Goal: Task Accomplishment & Management: Complete application form

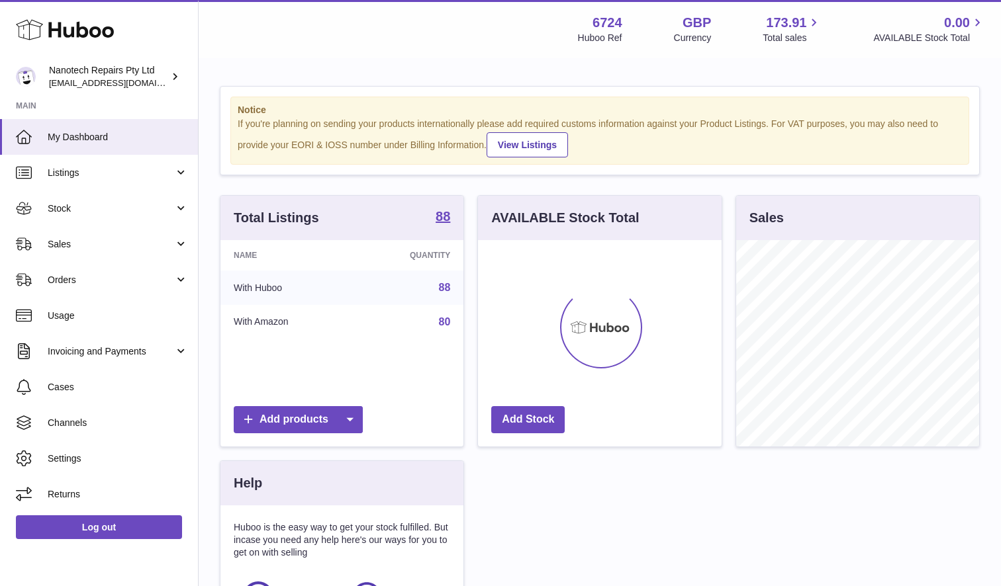
scroll to position [207, 244]
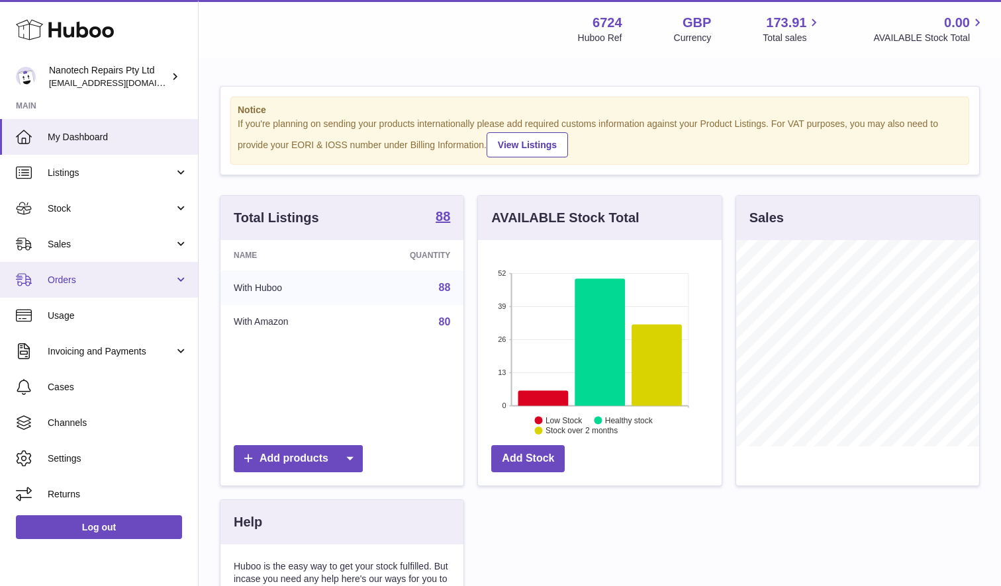
click at [116, 278] on span "Orders" at bounding box center [111, 280] width 126 height 13
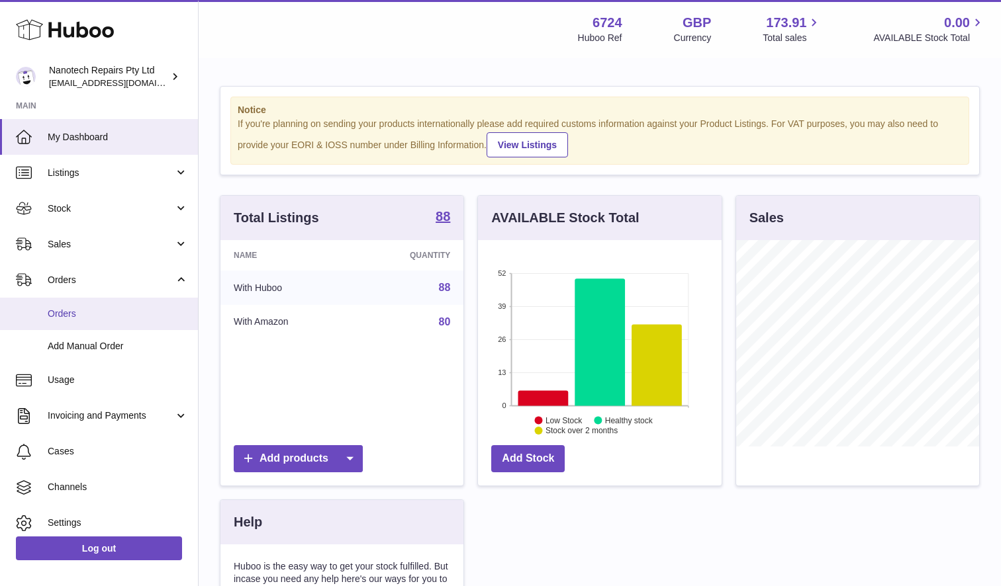
click at [101, 310] on span "Orders" at bounding box center [118, 314] width 140 height 13
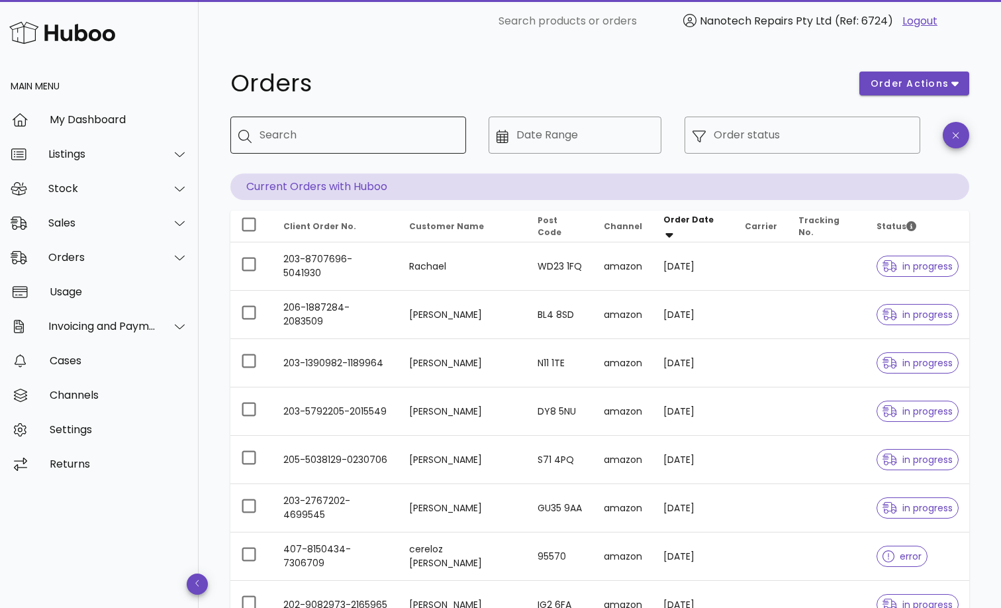
click at [291, 134] on input "Search" at bounding box center [357, 134] width 196 height 21
type input "****"
click at [757, 139] on input "Order status" at bounding box center [813, 134] width 199 height 21
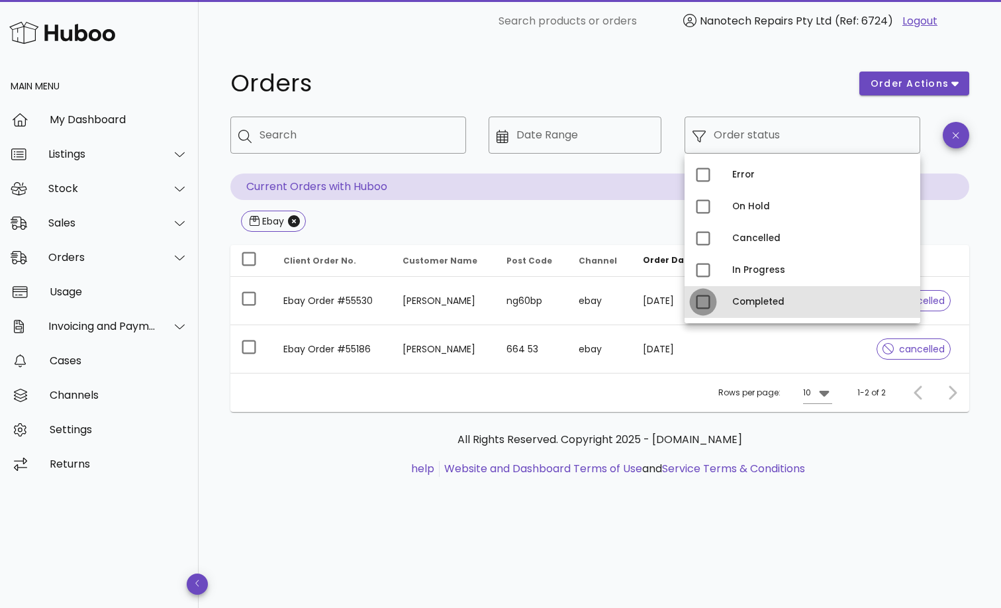
click at [702, 308] on div at bounding box center [703, 302] width 23 height 23
type input "**********"
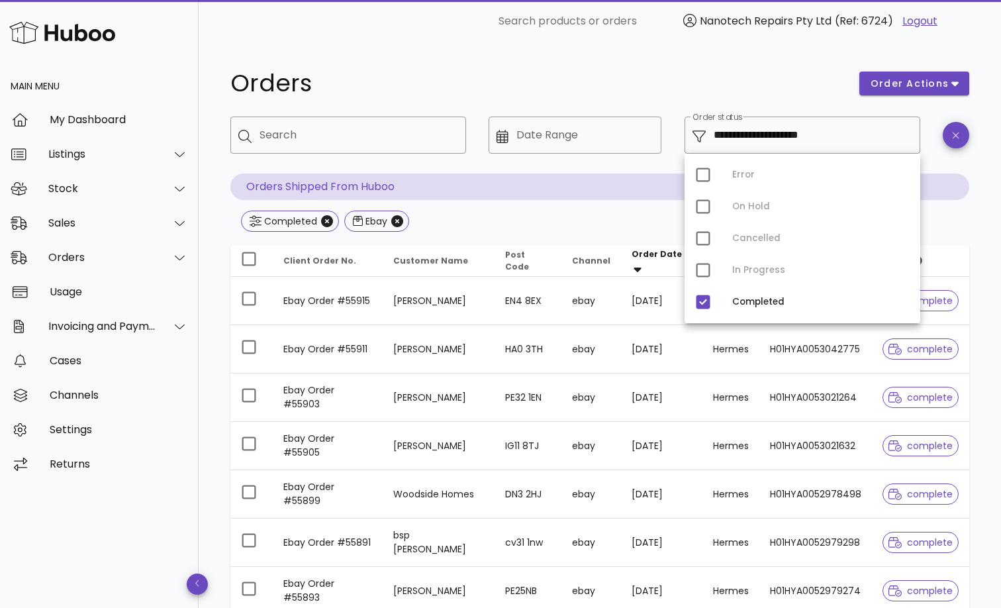
click at [573, 162] on div at bounding box center [574, 163] width 157 height 9
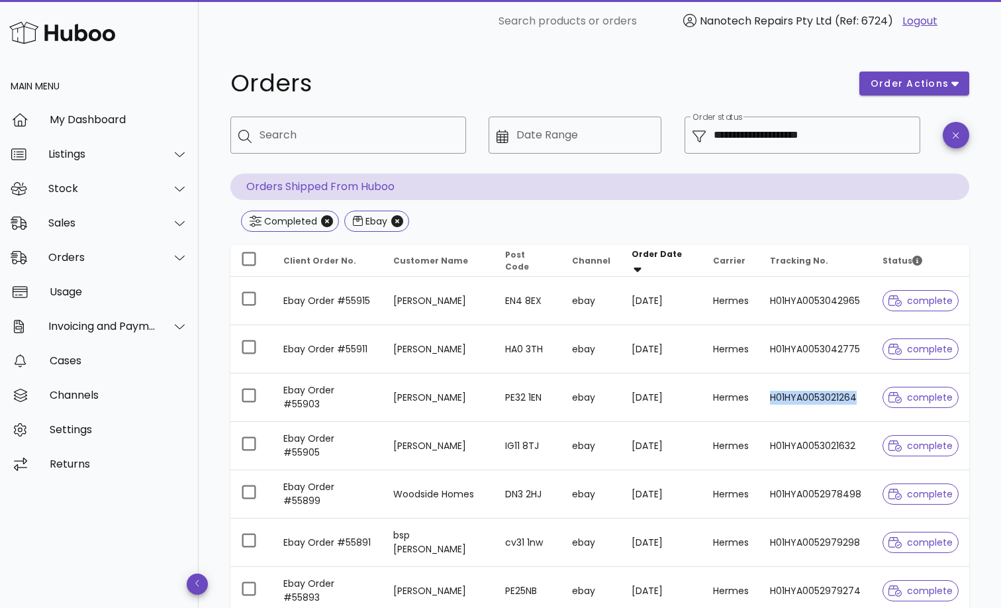
drag, startPoint x: 763, startPoint y: 402, endPoint x: 860, endPoint y: 404, distance: 97.3
click at [863, 404] on td "H01HYA0053021264" at bounding box center [815, 397] width 113 height 48
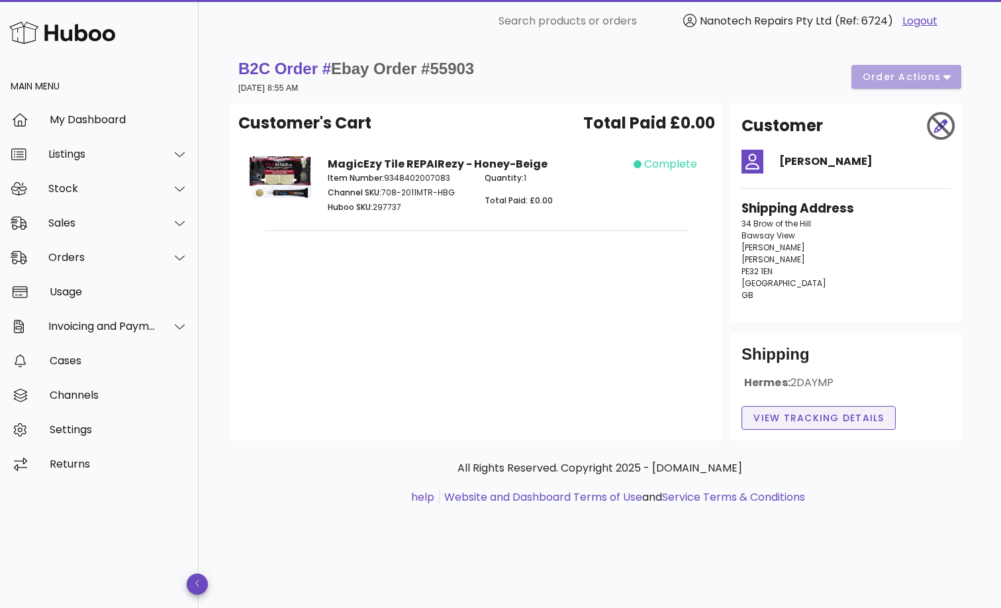
click at [832, 418] on span "View Tracking details" at bounding box center [819, 418] width 132 height 14
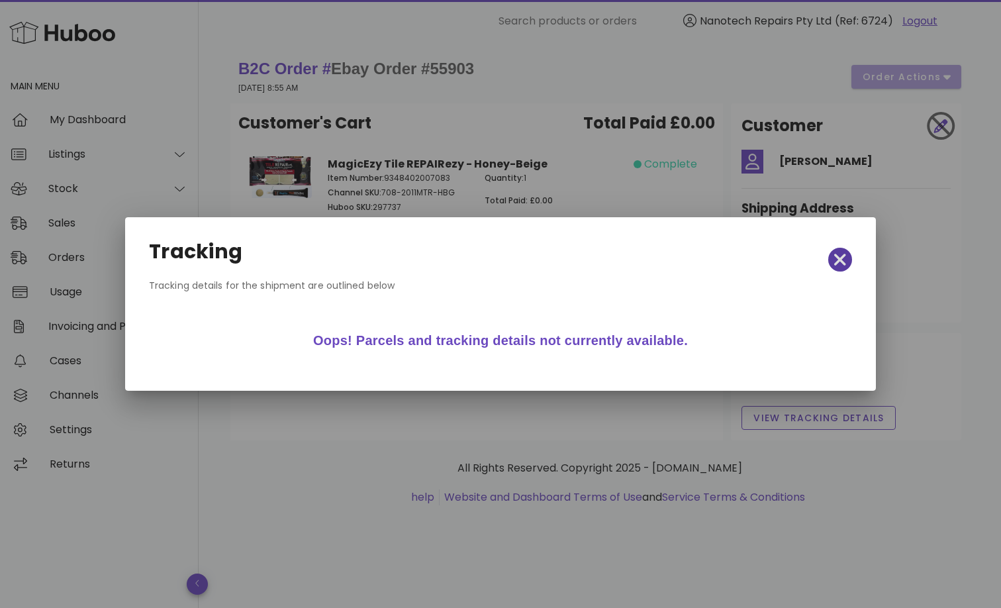
click at [841, 257] on icon "button" at bounding box center [840, 260] width 12 height 12
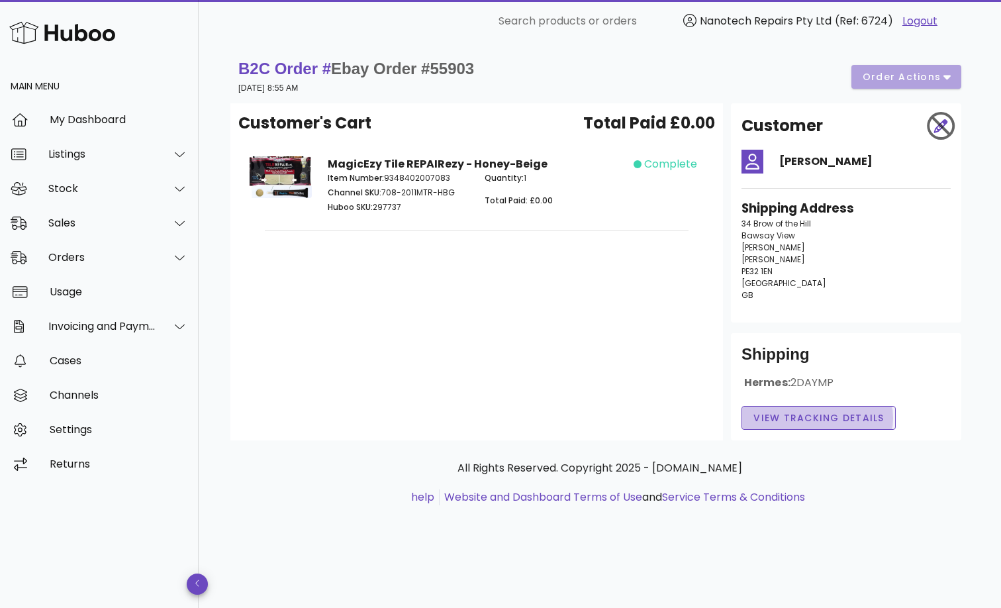
click at [809, 418] on span "View Tracking details" at bounding box center [819, 418] width 132 height 14
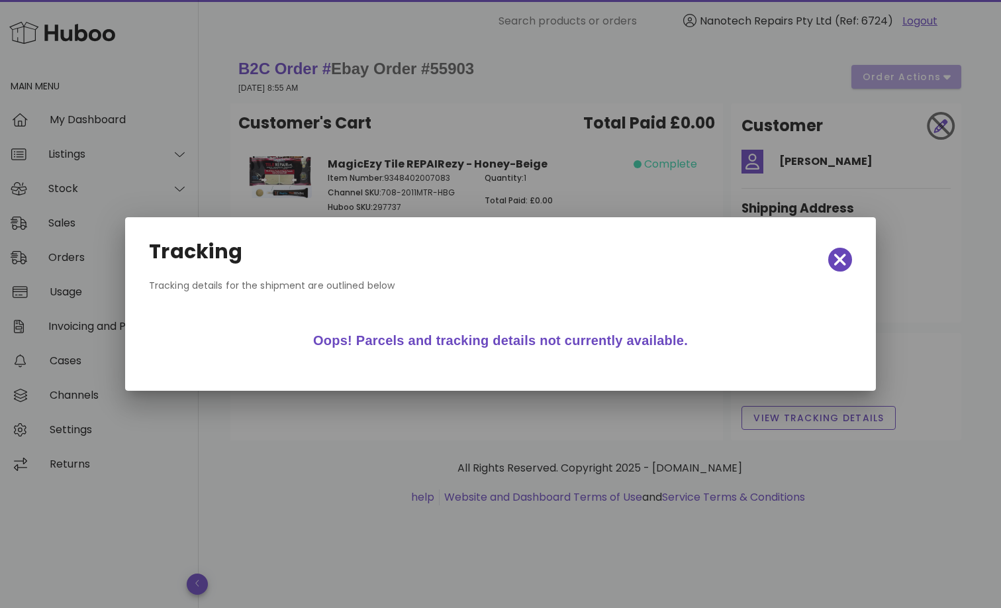
click at [834, 261] on icon "button" at bounding box center [840, 259] width 12 height 19
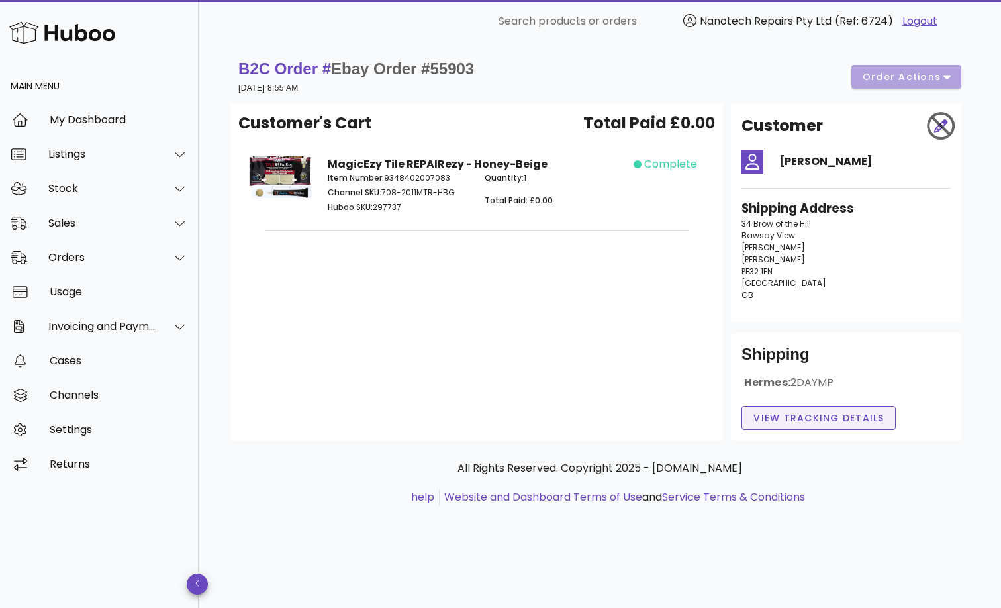
click at [813, 418] on span "View Tracking details" at bounding box center [819, 418] width 132 height 14
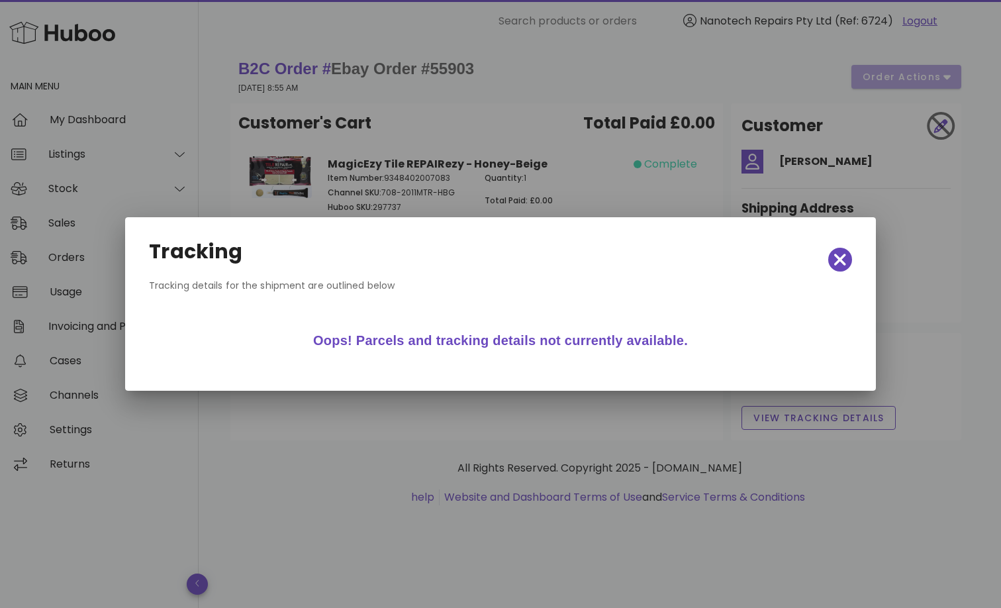
click at [841, 258] on icon "button" at bounding box center [840, 260] width 12 height 12
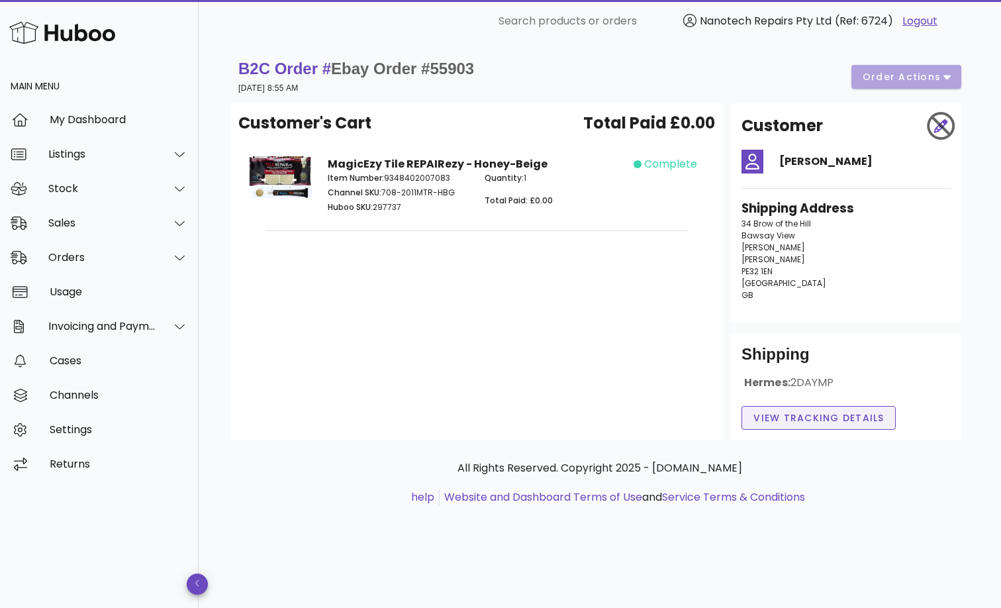
click at [827, 418] on span "View Tracking details" at bounding box center [819, 418] width 132 height 14
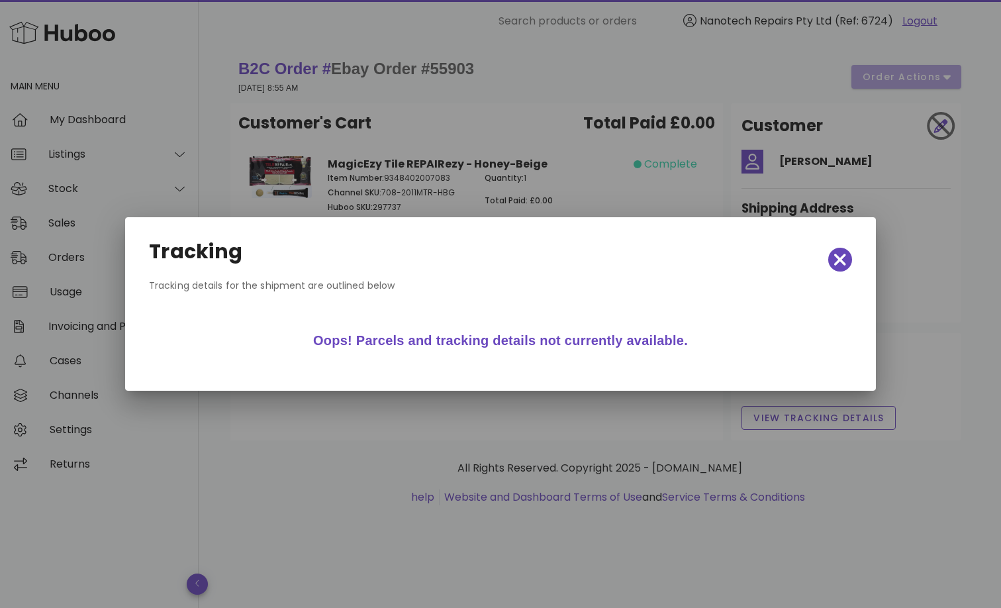
click at [836, 258] on icon "button" at bounding box center [840, 259] width 12 height 19
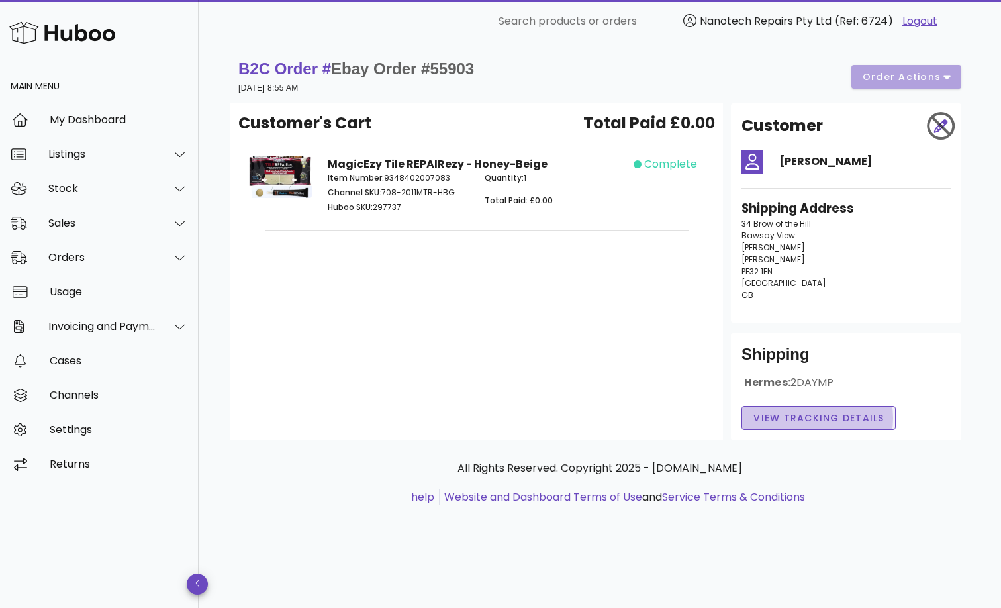
click at [814, 418] on span "View Tracking details" at bounding box center [819, 418] width 132 height 14
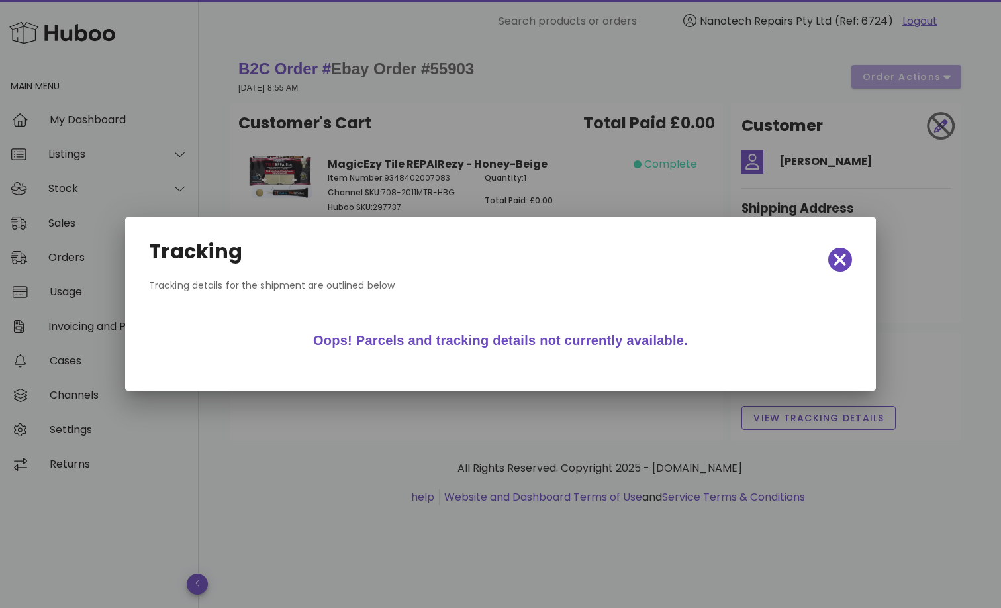
click at [836, 268] on icon "button" at bounding box center [840, 259] width 12 height 19
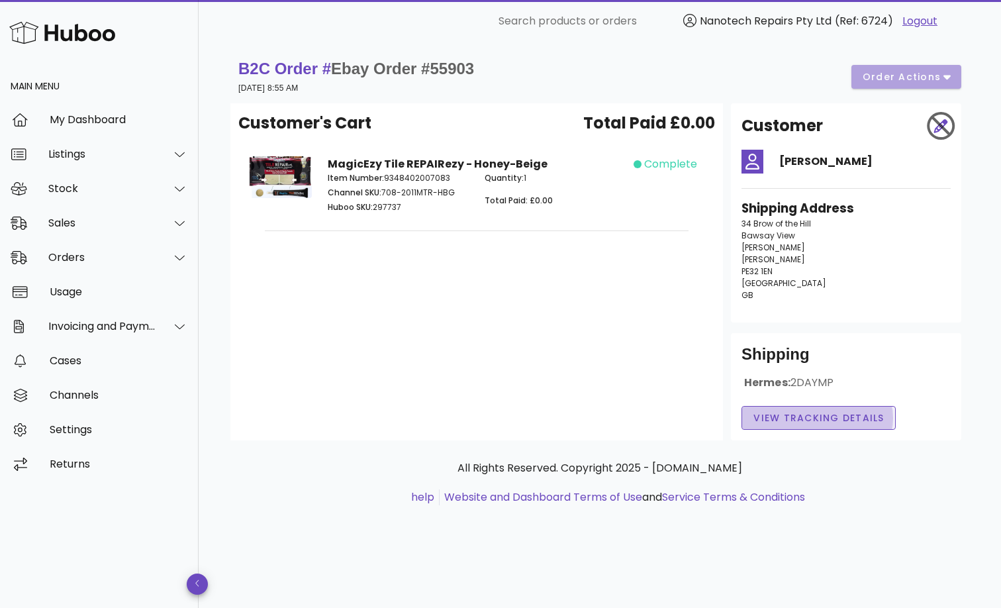
click at [809, 424] on span "View Tracking details" at bounding box center [819, 418] width 132 height 14
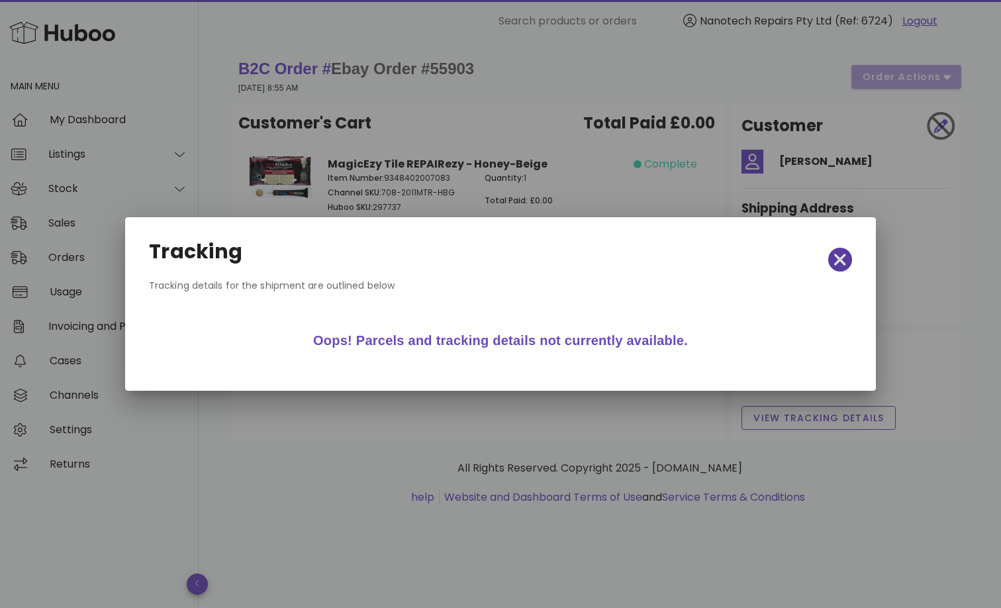
click at [841, 264] on icon "button" at bounding box center [840, 259] width 12 height 19
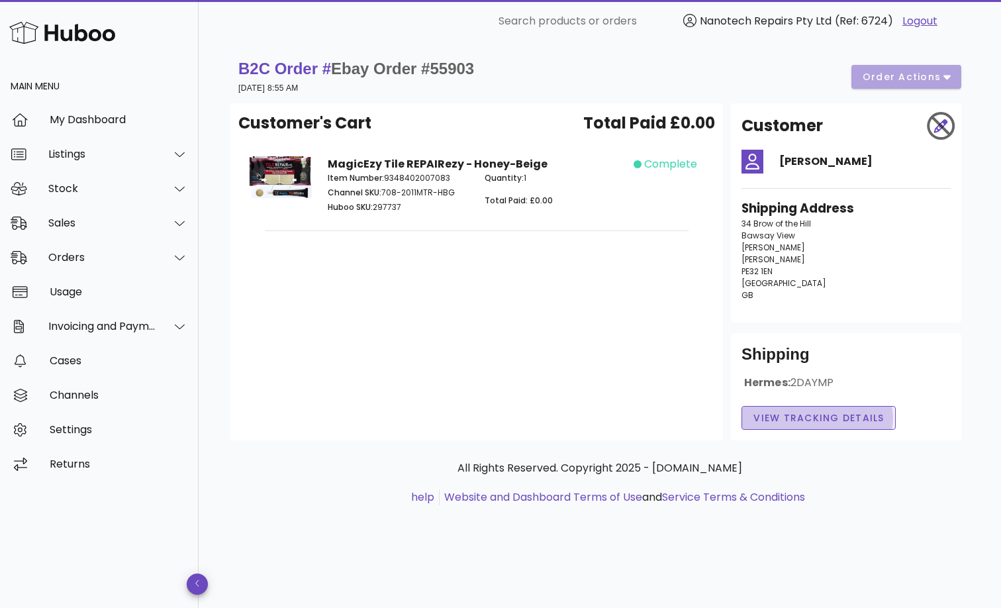
click at [790, 422] on span "View Tracking details" at bounding box center [819, 418] width 132 height 14
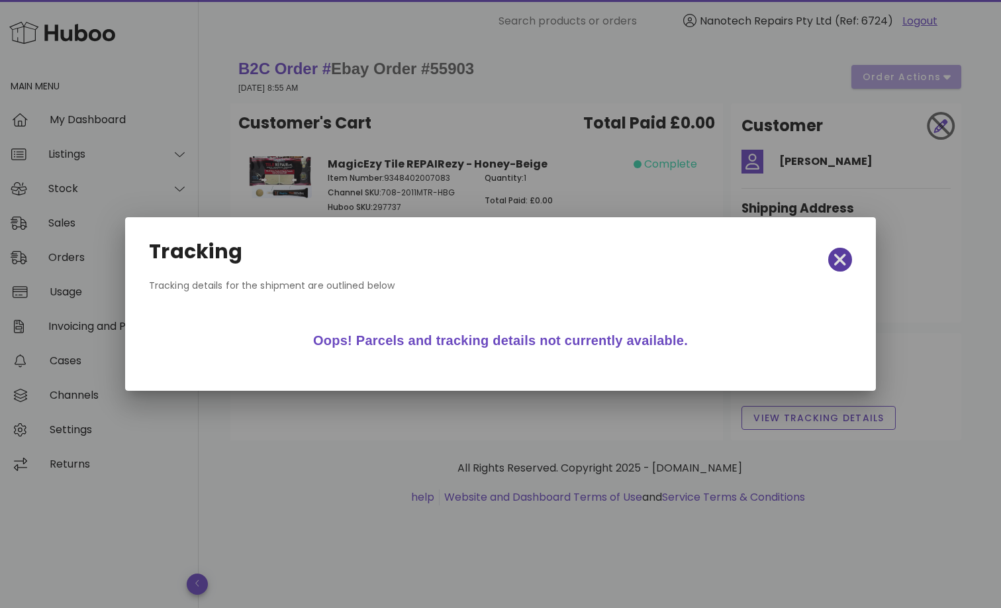
click at [845, 264] on icon "button" at bounding box center [840, 260] width 12 height 12
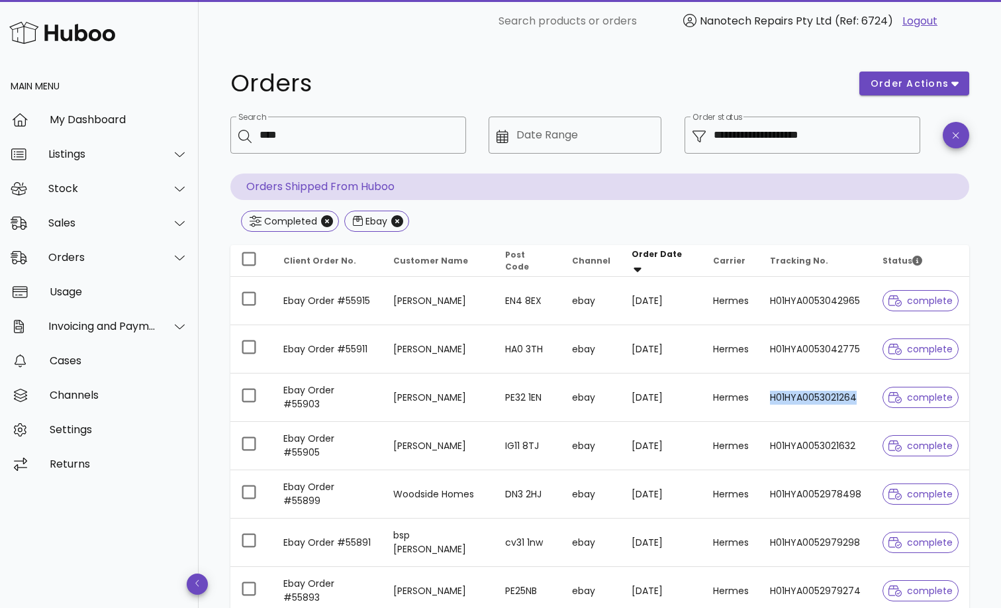
drag, startPoint x: 866, startPoint y: 391, endPoint x: 790, endPoint y: 387, distance: 75.6
click at [790, 388] on td "H01HYA0053021264" at bounding box center [815, 397] width 113 height 48
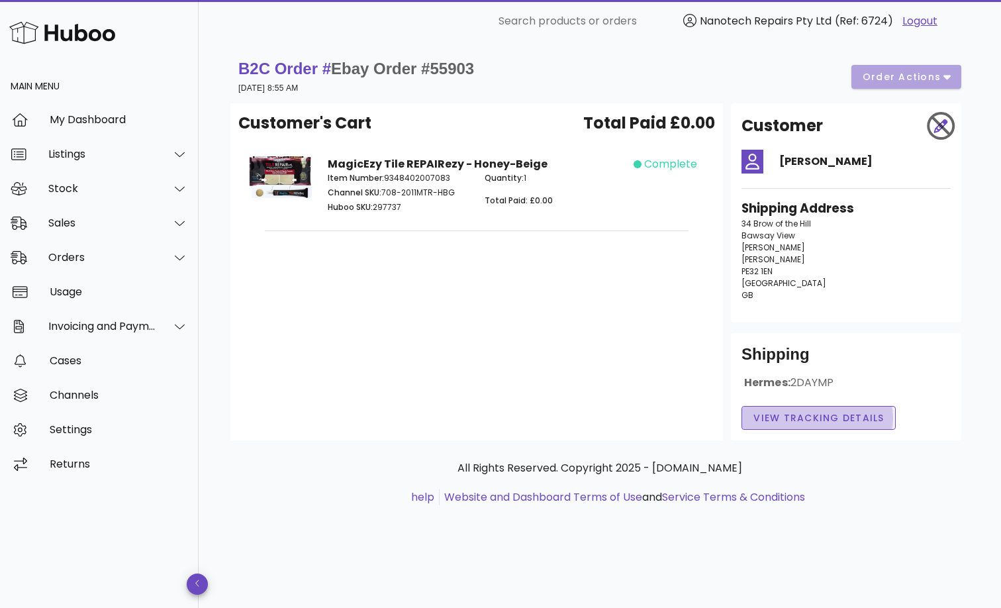
click at [800, 420] on span "View Tracking details" at bounding box center [819, 418] width 132 height 14
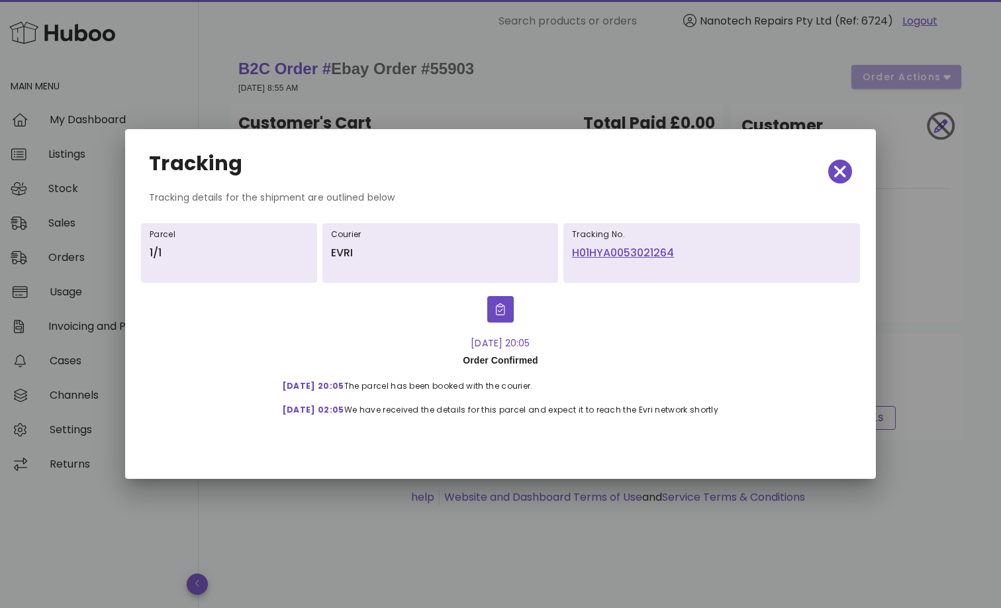
drag, startPoint x: 699, startPoint y: 249, endPoint x: 667, endPoint y: 249, distance: 31.8
drag, startPoint x: 567, startPoint y: 253, endPoint x: 679, endPoint y: 255, distance: 111.9
click at [680, 255] on div "Tracking No. H01HYA0053021264" at bounding box center [711, 253] width 297 height 60
click at [839, 171] on icon "button" at bounding box center [840, 171] width 12 height 12
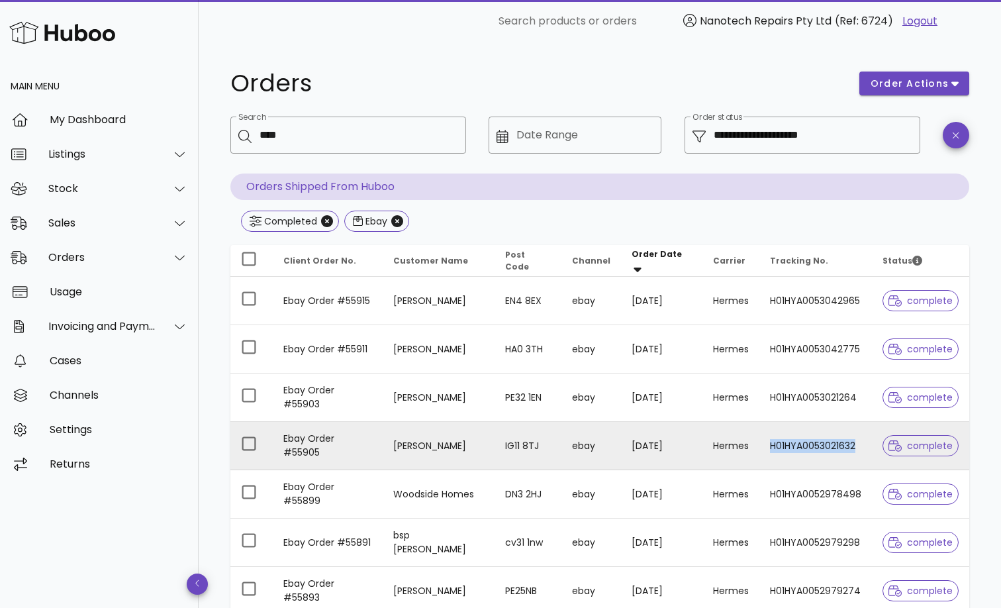
drag, startPoint x: 756, startPoint y: 449, endPoint x: 841, endPoint y: 456, distance: 85.6
click at [841, 456] on td "H01HYA0053021632" at bounding box center [815, 446] width 113 height 48
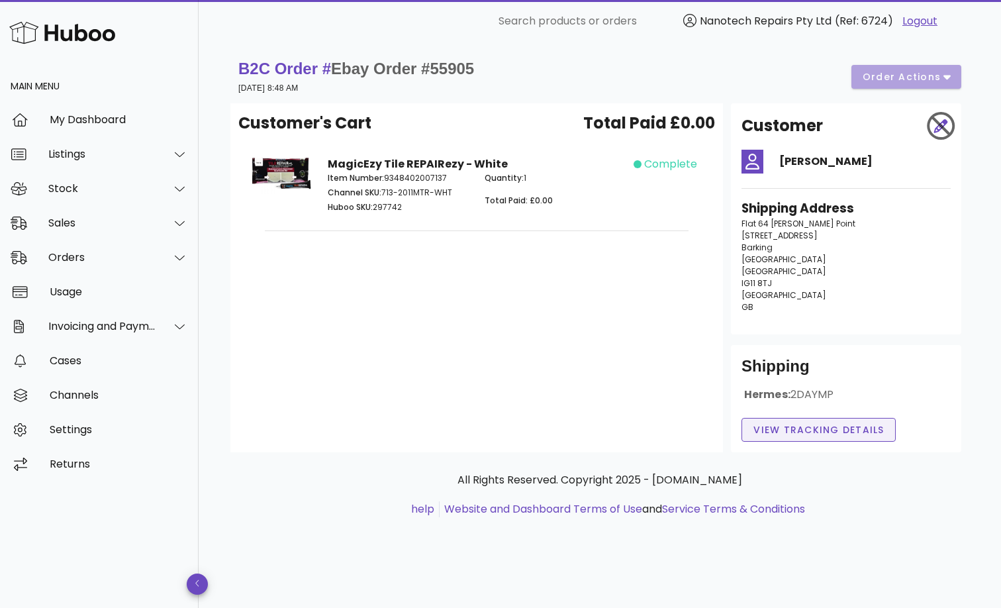
click at [818, 430] on span "View Tracking details" at bounding box center [819, 430] width 132 height 14
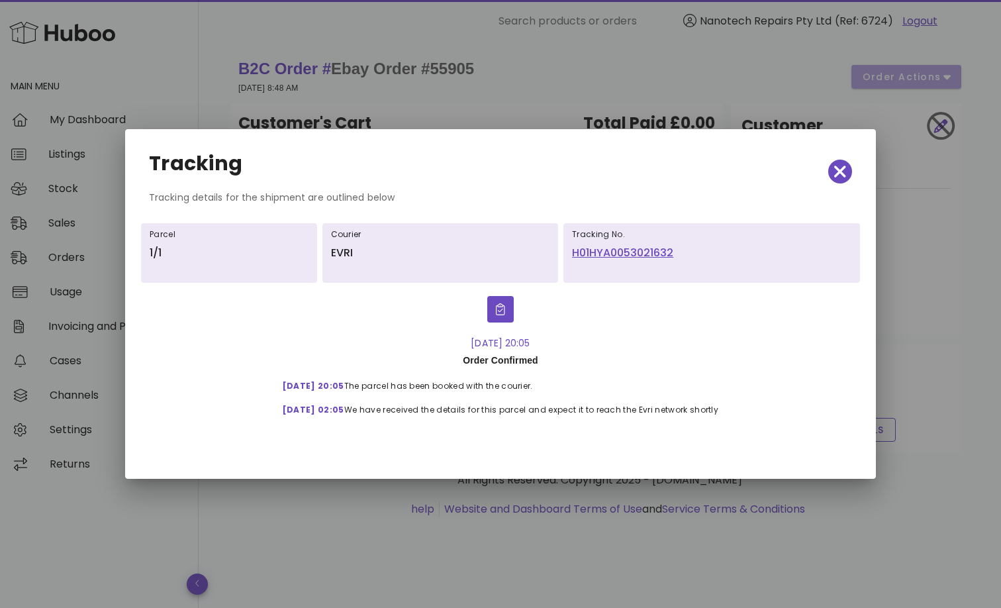
drag, startPoint x: 569, startPoint y: 247, endPoint x: 675, endPoint y: 252, distance: 106.7
click at [675, 252] on div "Tracking No. H01HYA0053021632" at bounding box center [711, 253] width 297 height 60
click at [839, 171] on icon "button" at bounding box center [840, 171] width 12 height 12
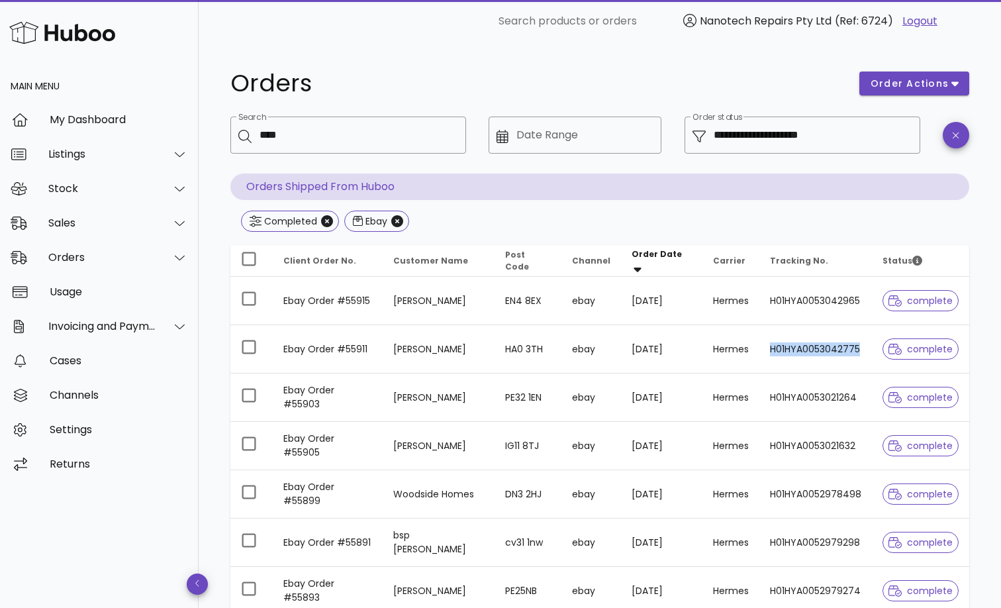
drag, startPoint x: 761, startPoint y: 349, endPoint x: 854, endPoint y: 351, distance: 93.3
click at [855, 352] on td "H01HYA0053042775" at bounding box center [815, 349] width 113 height 48
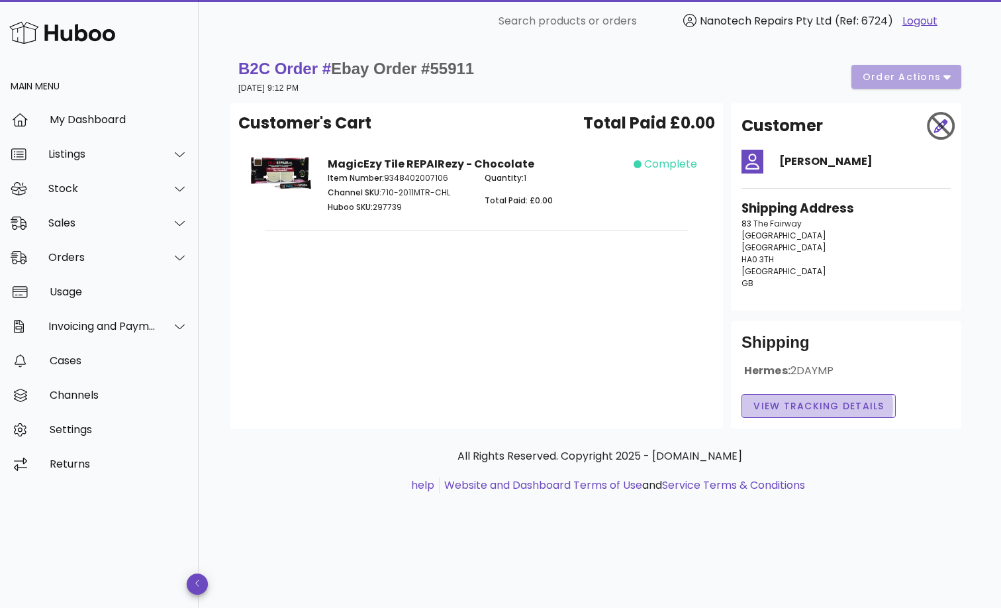
click at [803, 404] on span "View Tracking details" at bounding box center [819, 406] width 132 height 14
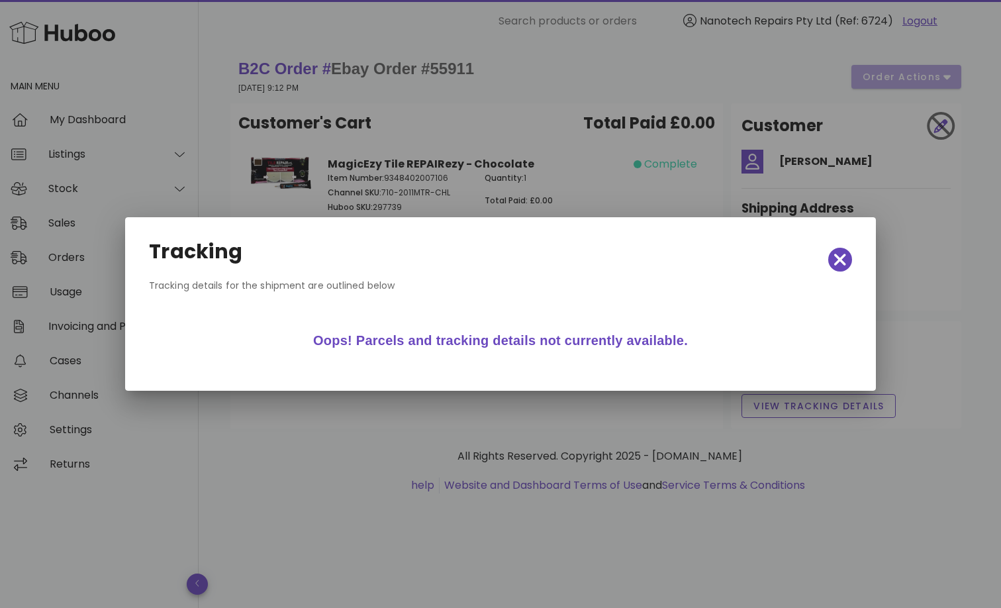
click at [846, 250] on span "button" at bounding box center [840, 259] width 24 height 19
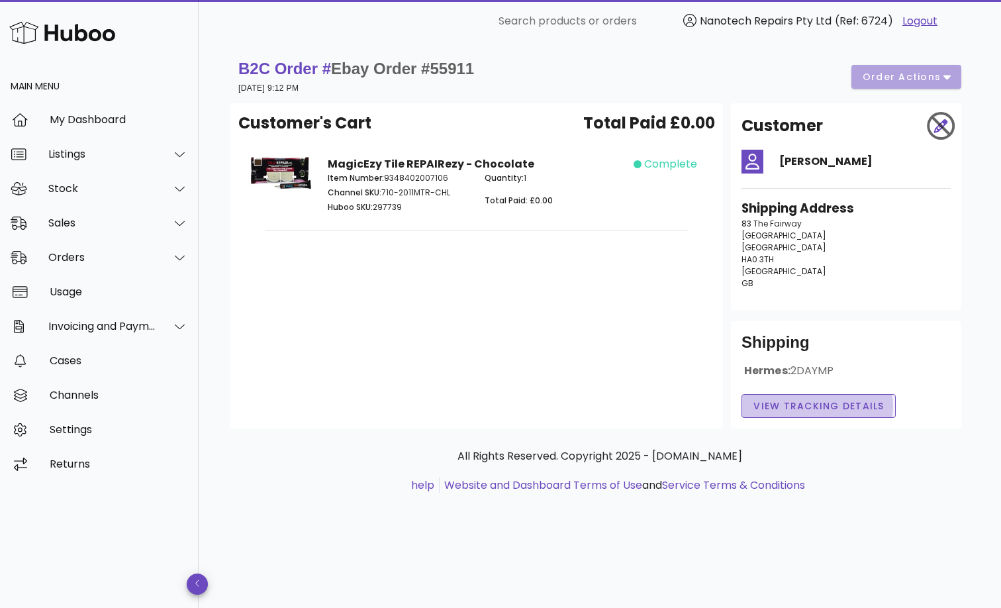
click at [815, 408] on span "View Tracking details" at bounding box center [819, 406] width 132 height 14
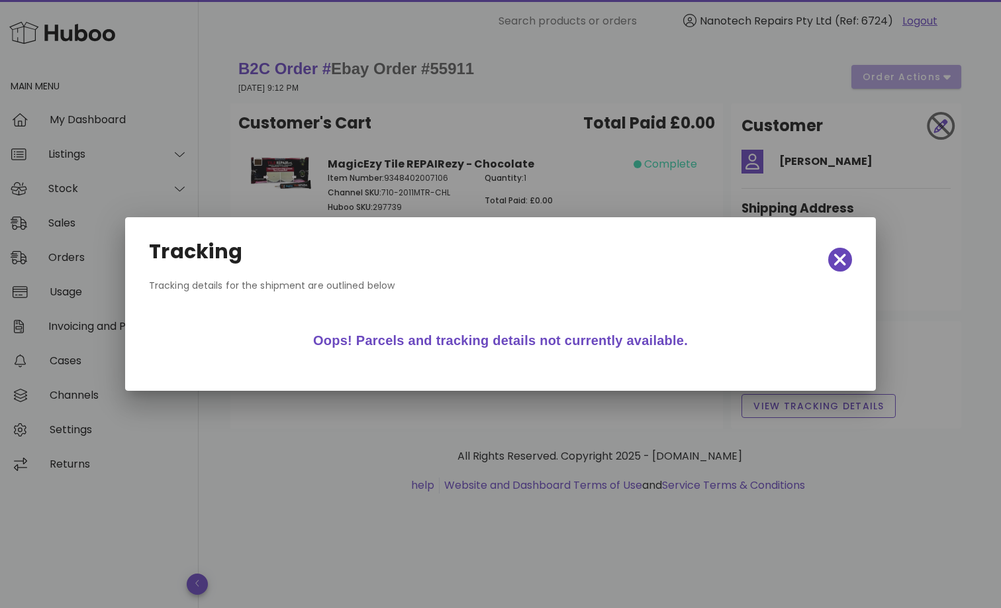
click at [839, 261] on icon "button" at bounding box center [840, 260] width 12 height 12
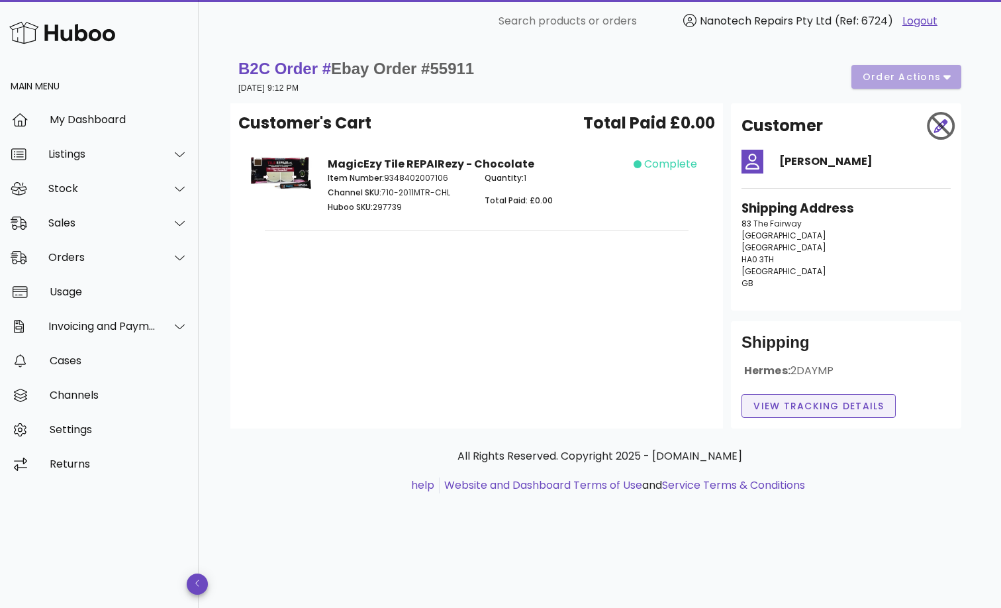
click at [794, 410] on span "View Tracking details" at bounding box center [819, 406] width 132 height 14
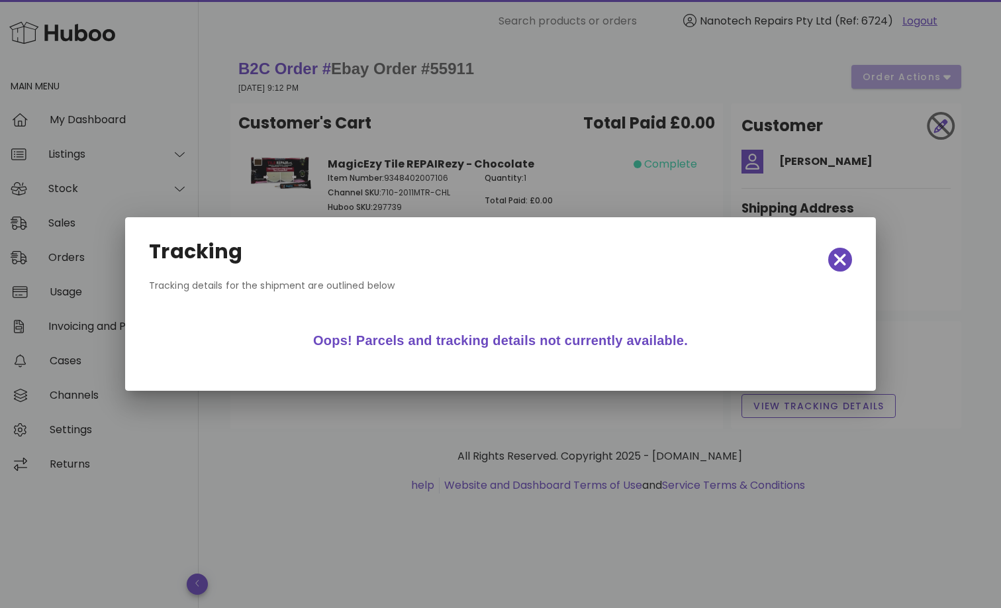
click at [837, 263] on icon "button" at bounding box center [840, 260] width 12 height 12
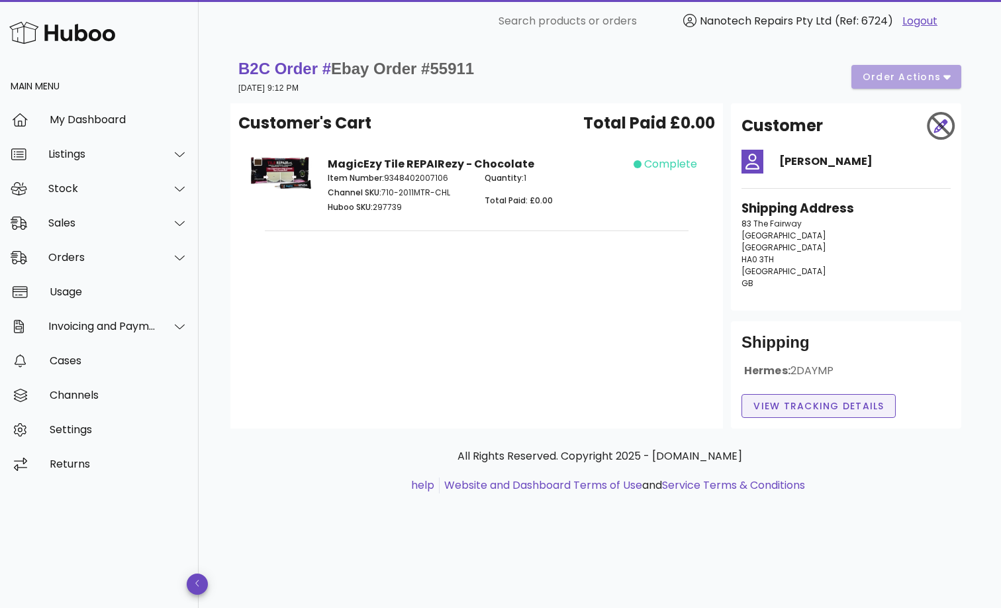
click at [792, 395] on button "View Tracking details" at bounding box center [818, 406] width 154 height 24
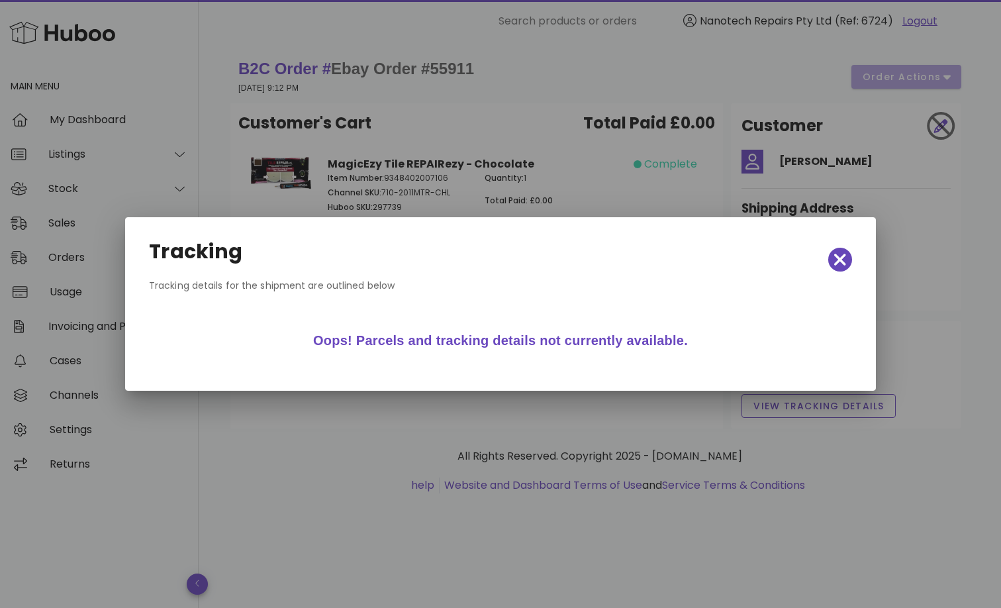
click at [838, 256] on icon "button" at bounding box center [840, 260] width 12 height 12
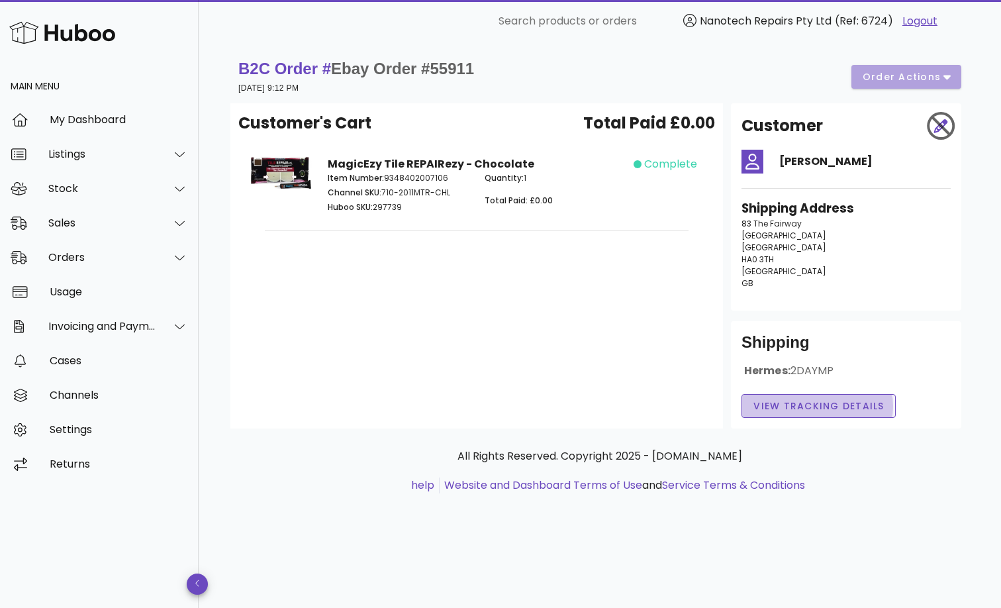
click at [784, 408] on span "View Tracking details" at bounding box center [819, 406] width 132 height 14
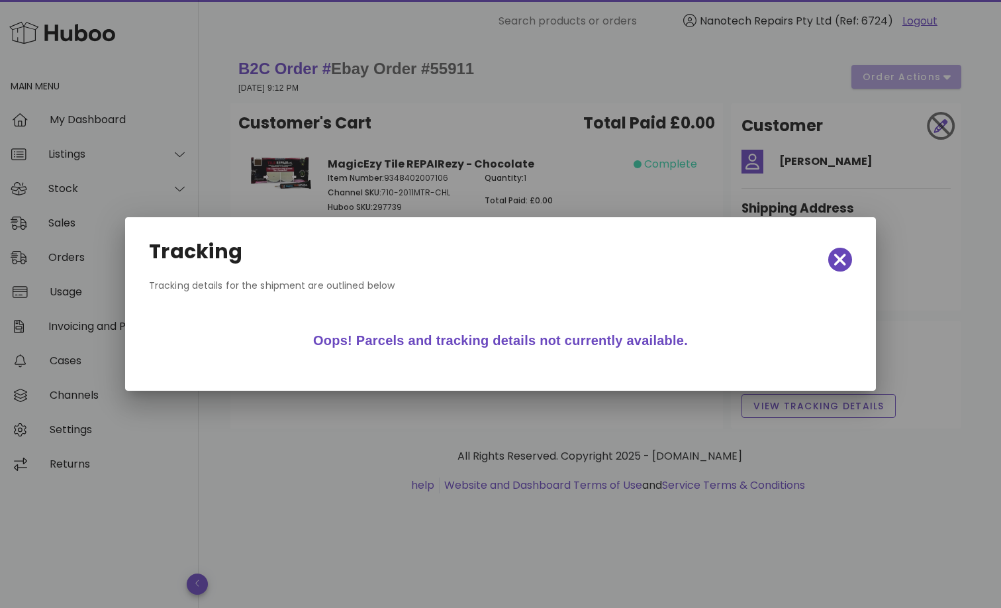
click at [844, 254] on icon "button" at bounding box center [840, 259] width 12 height 19
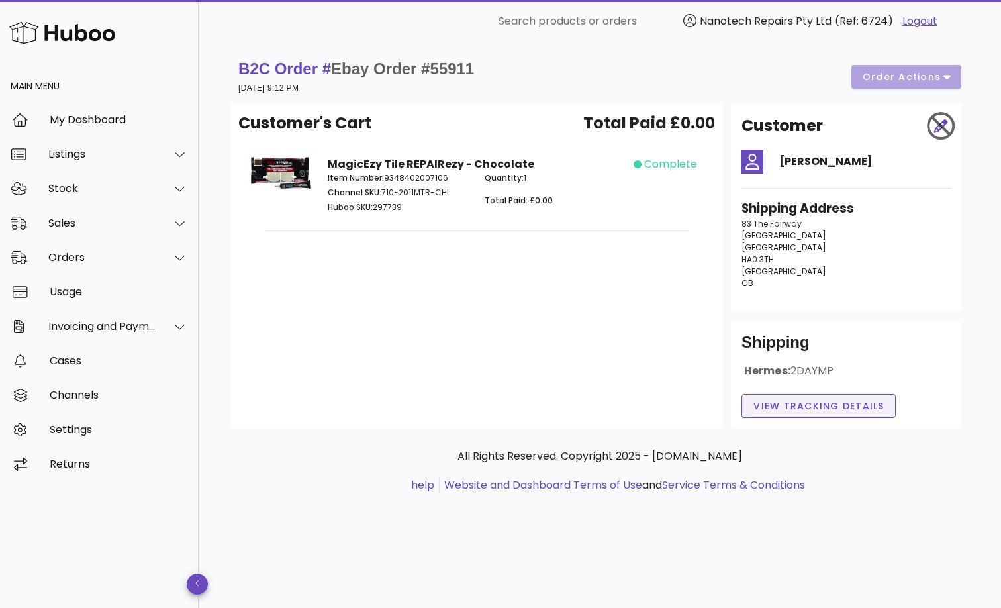
click at [828, 408] on span "View Tracking details" at bounding box center [819, 406] width 132 height 14
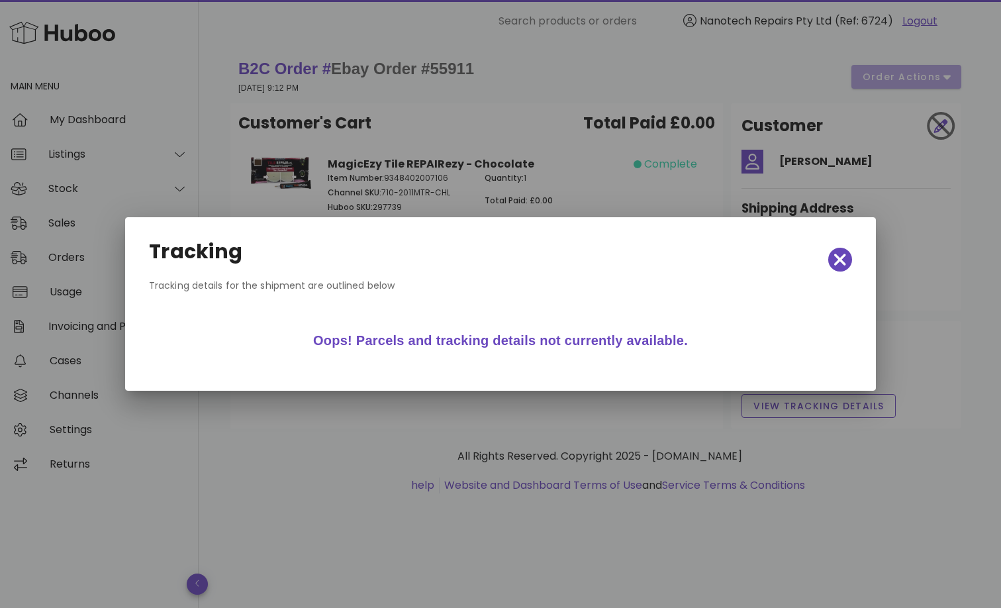
click at [840, 260] on icon "button" at bounding box center [840, 260] width 12 height 12
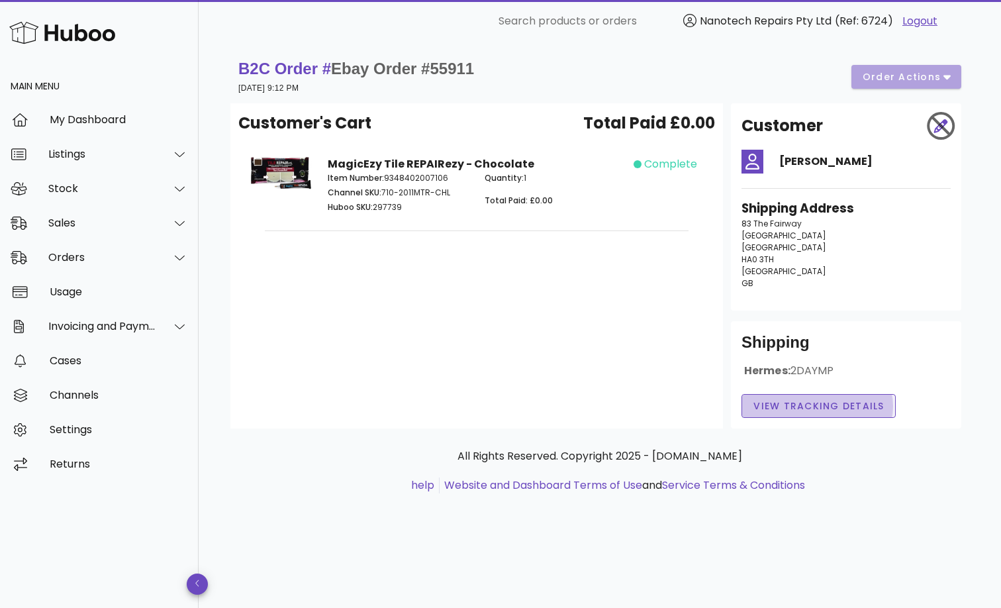
click at [788, 405] on span "View Tracking details" at bounding box center [819, 406] width 132 height 14
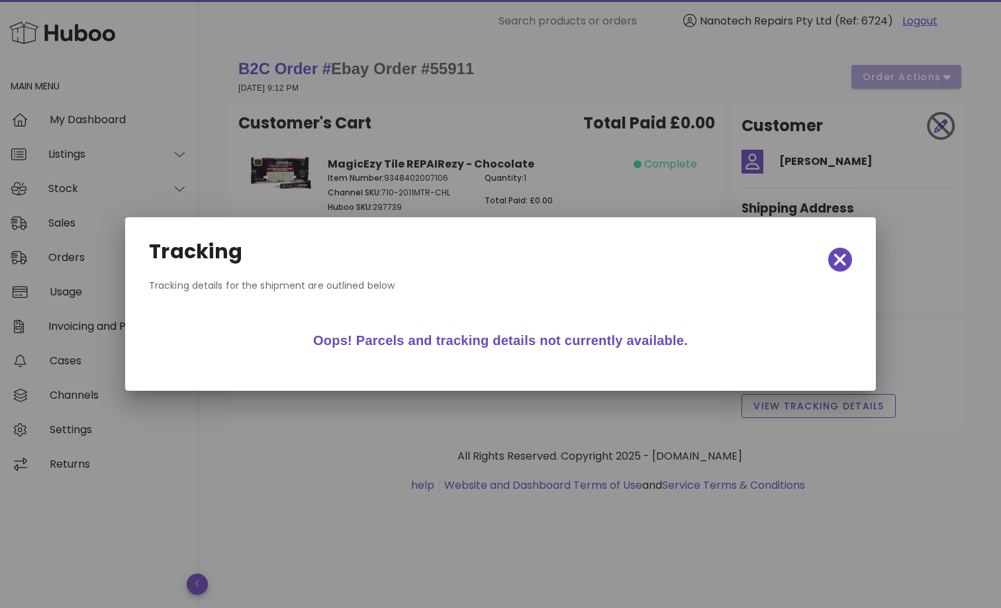
click at [839, 260] on icon "button" at bounding box center [840, 260] width 12 height 12
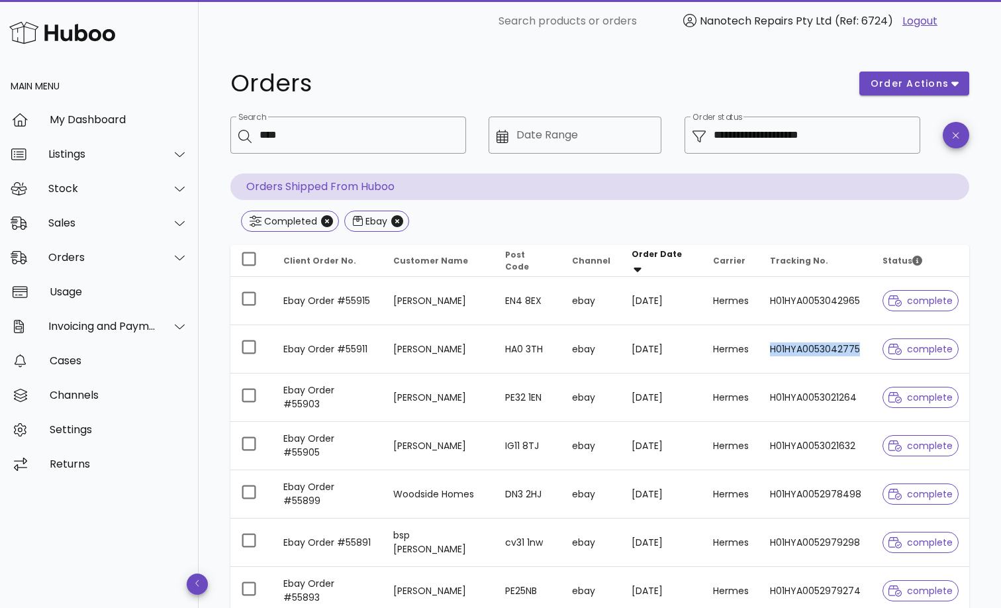
drag, startPoint x: 761, startPoint y: 349, endPoint x: 853, endPoint y: 346, distance: 92.7
click at [853, 347] on td "H01HYA0053042775" at bounding box center [815, 349] width 113 height 48
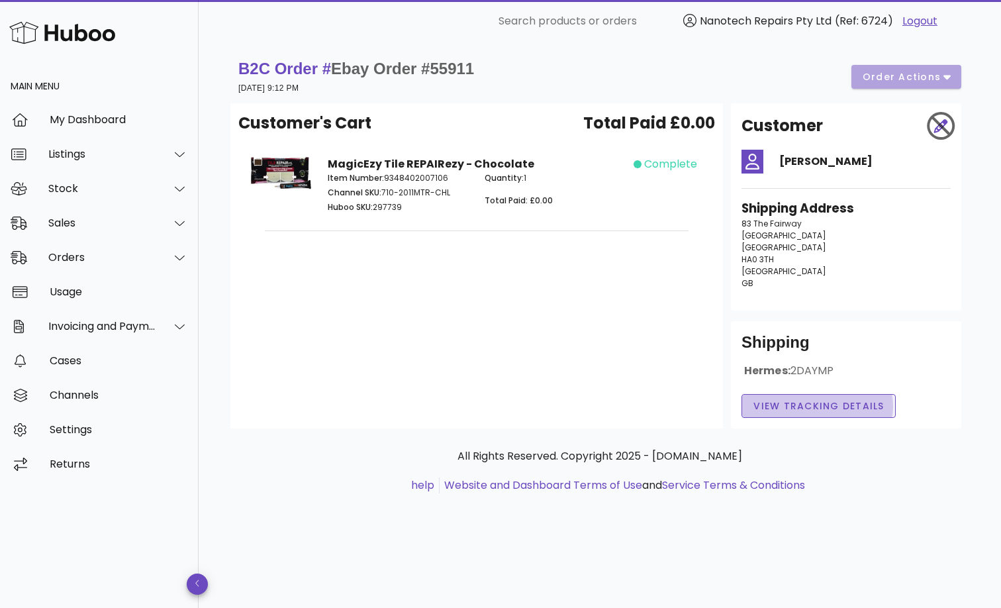
click at [837, 409] on span "View Tracking details" at bounding box center [819, 406] width 132 height 14
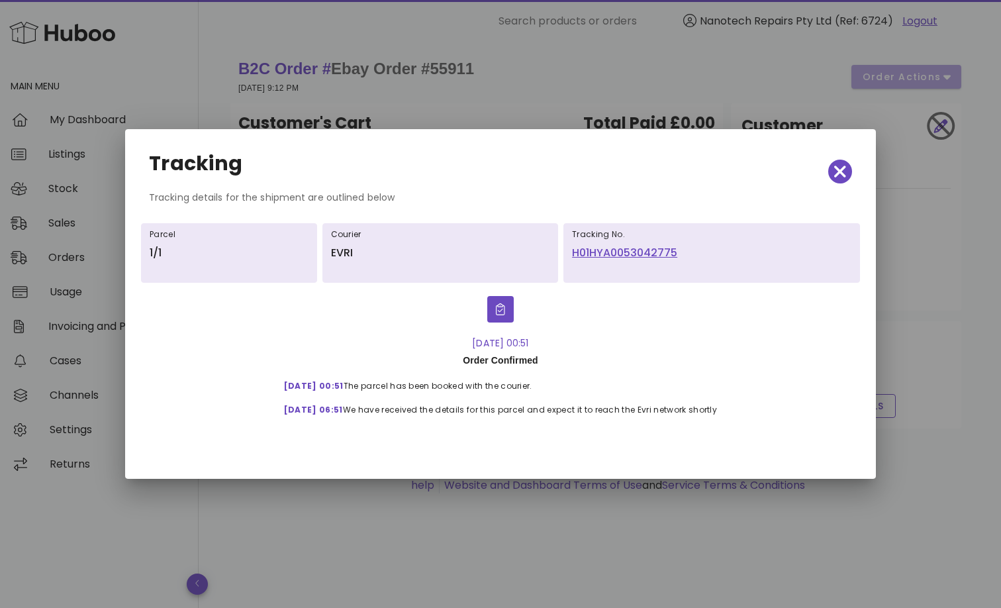
drag, startPoint x: 571, startPoint y: 251, endPoint x: 676, endPoint y: 256, distance: 105.4
click at [676, 256] on div "Tracking No. H01HYA0053042775" at bounding box center [711, 253] width 297 height 60
click at [836, 171] on icon "button" at bounding box center [840, 171] width 12 height 19
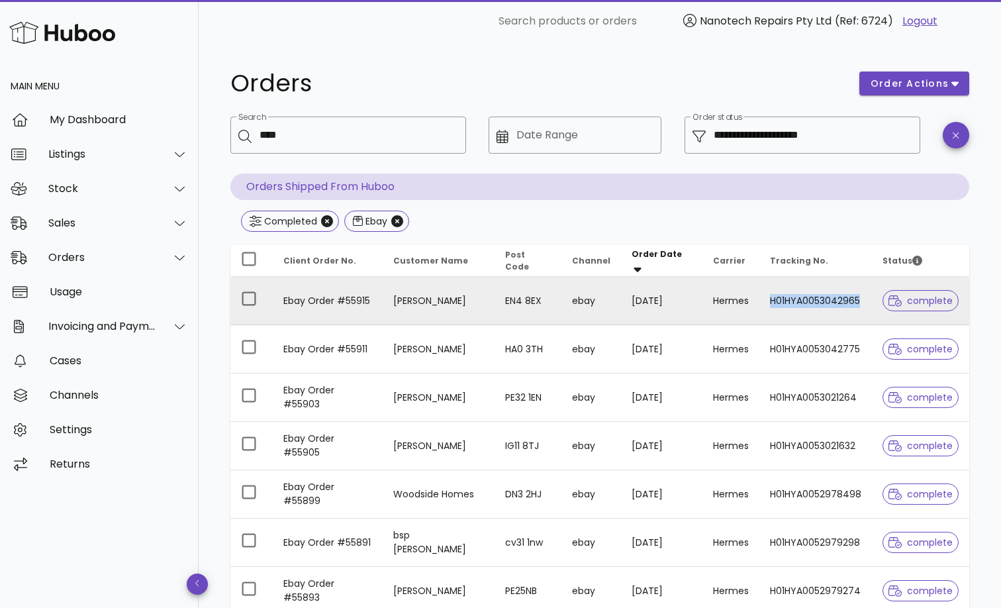
drag, startPoint x: 759, startPoint y: 302, endPoint x: 856, endPoint y: 309, distance: 97.6
click at [856, 309] on td "H01HYA0053042965" at bounding box center [815, 301] width 113 height 48
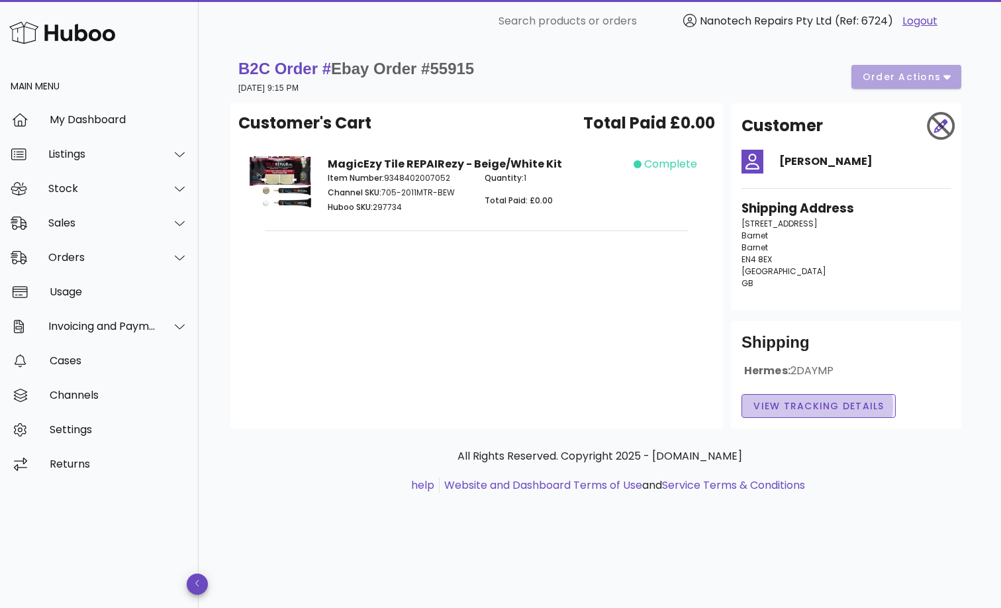
click at [800, 410] on span "View Tracking details" at bounding box center [819, 406] width 132 height 14
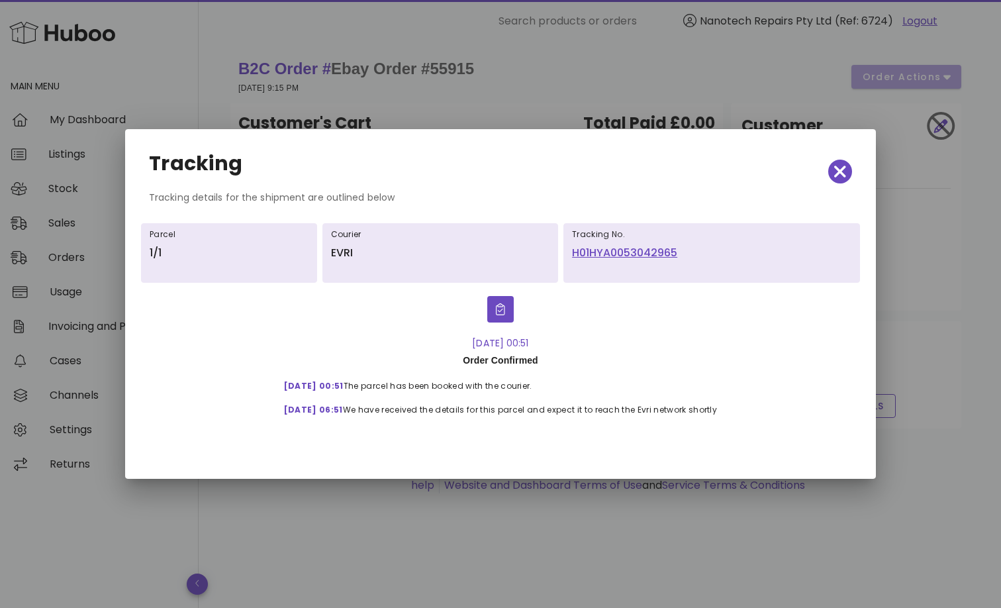
drag, startPoint x: 678, startPoint y: 271, endPoint x: 689, endPoint y: 263, distance: 13.2
click at [688, 263] on div "Tracking No. H01HYA0053042965" at bounding box center [711, 253] width 297 height 60
drag, startPoint x: 566, startPoint y: 250, endPoint x: 659, endPoint y: 253, distance: 92.7
click at [659, 253] on div "Tracking No. H01HYA0053042965" at bounding box center [711, 253] width 297 height 60
click at [600, 267] on div "Tracking No. H01HYA0053042965" at bounding box center [711, 253] width 297 height 60
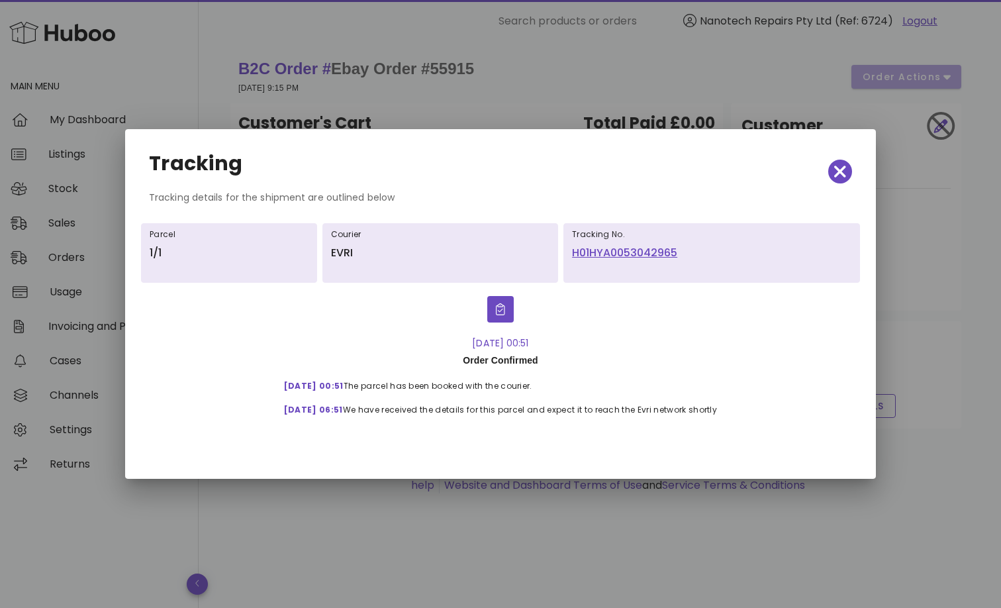
drag, startPoint x: 571, startPoint y: 251, endPoint x: 684, endPoint y: 256, distance: 112.6
click at [684, 256] on div "Tracking No. H01HYA0053042965" at bounding box center [711, 253] width 297 height 60
click at [842, 170] on icon "button" at bounding box center [840, 171] width 12 height 12
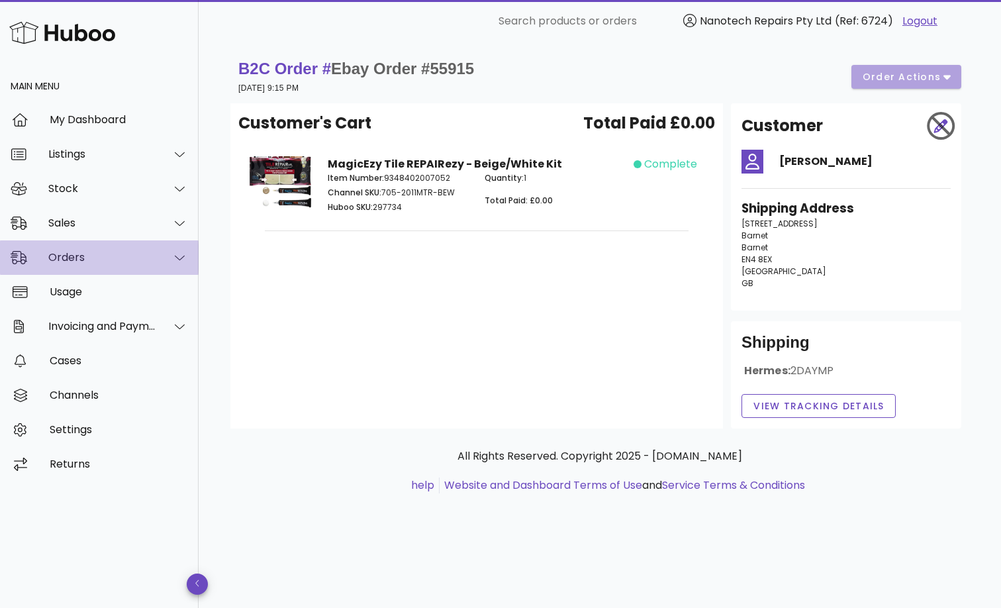
click at [111, 266] on div "Orders" at bounding box center [99, 257] width 199 height 34
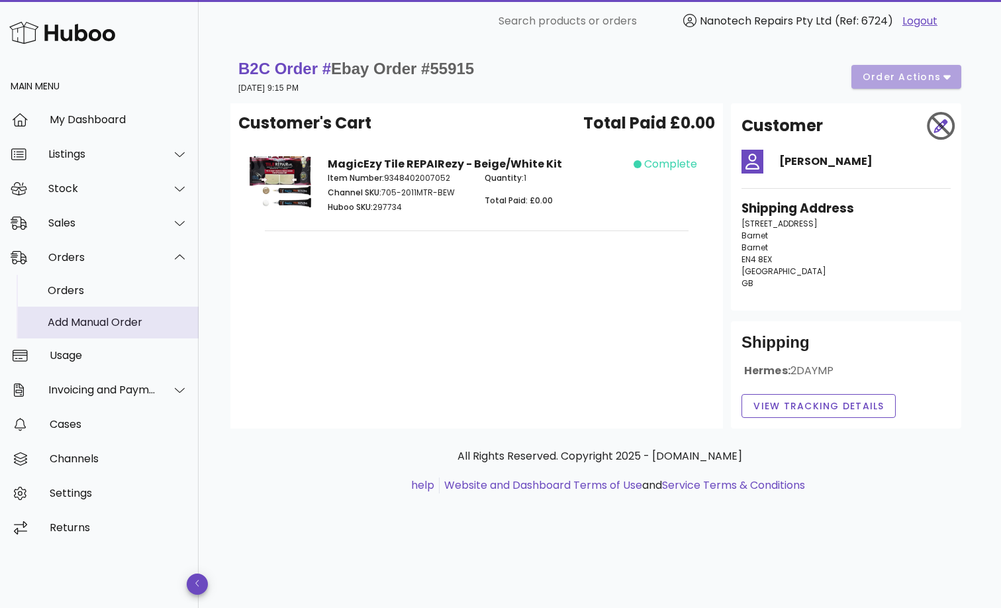
click at [105, 318] on div "Add Manual Order" at bounding box center [118, 322] width 140 height 13
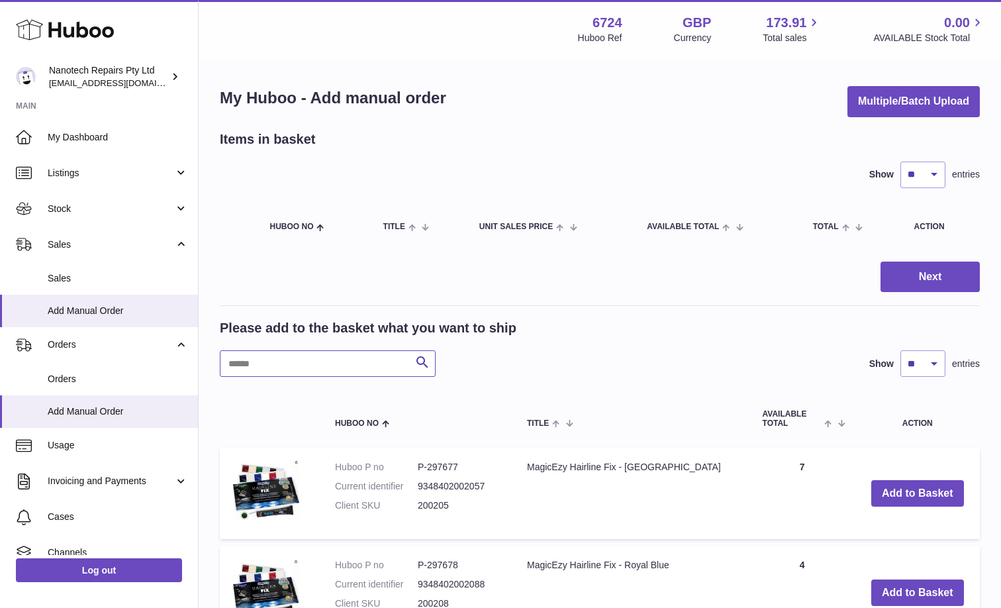
click at [317, 368] on input "text" at bounding box center [328, 363] width 216 height 26
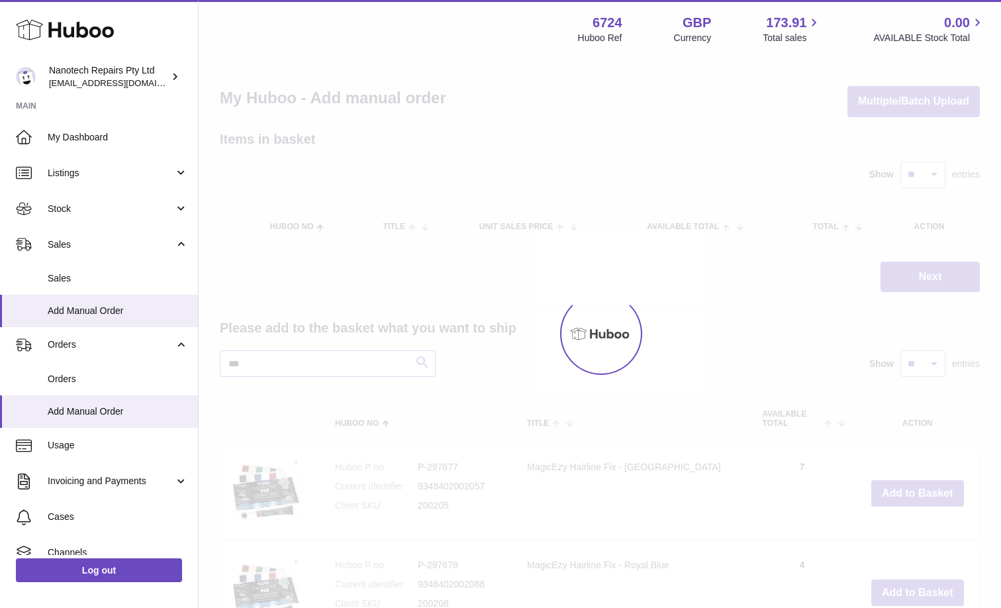
type input "***"
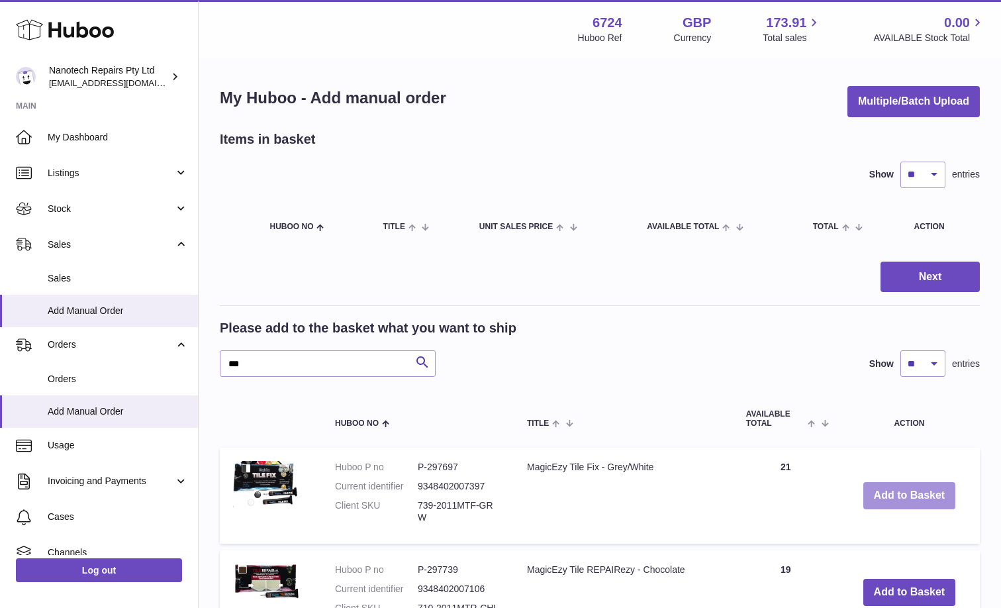
click at [921, 498] on button "Add to Basket" at bounding box center [909, 495] width 93 height 27
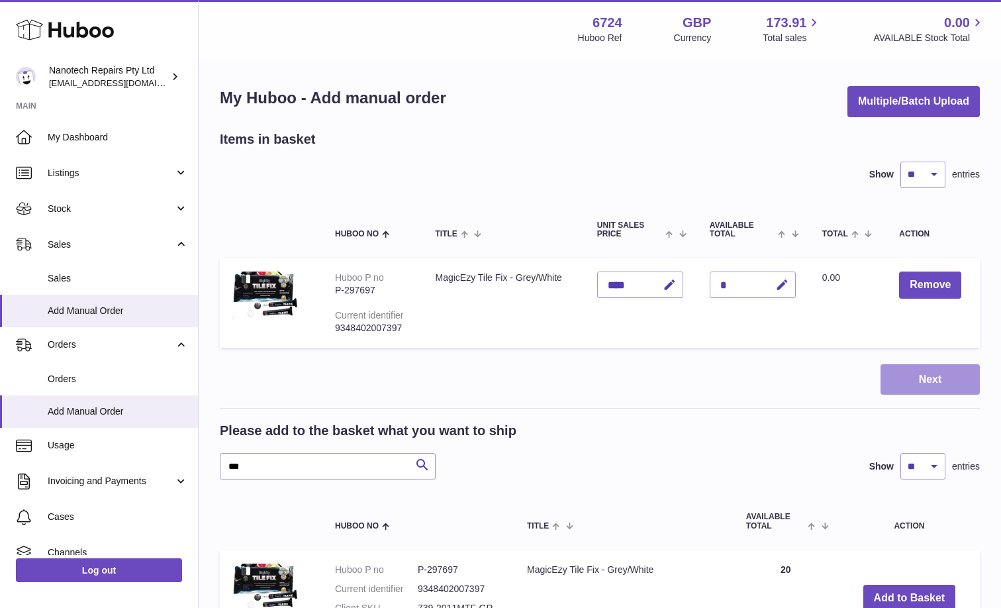
click at [926, 369] on button "Next" at bounding box center [929, 379] width 99 height 31
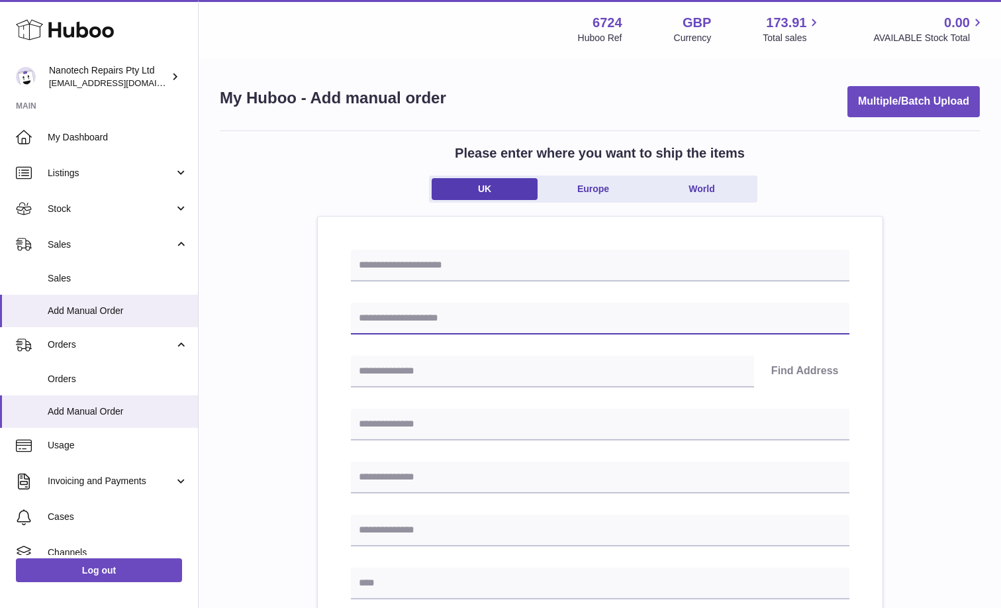
click at [432, 325] on input "text" at bounding box center [600, 318] width 498 height 32
paste input "**********"
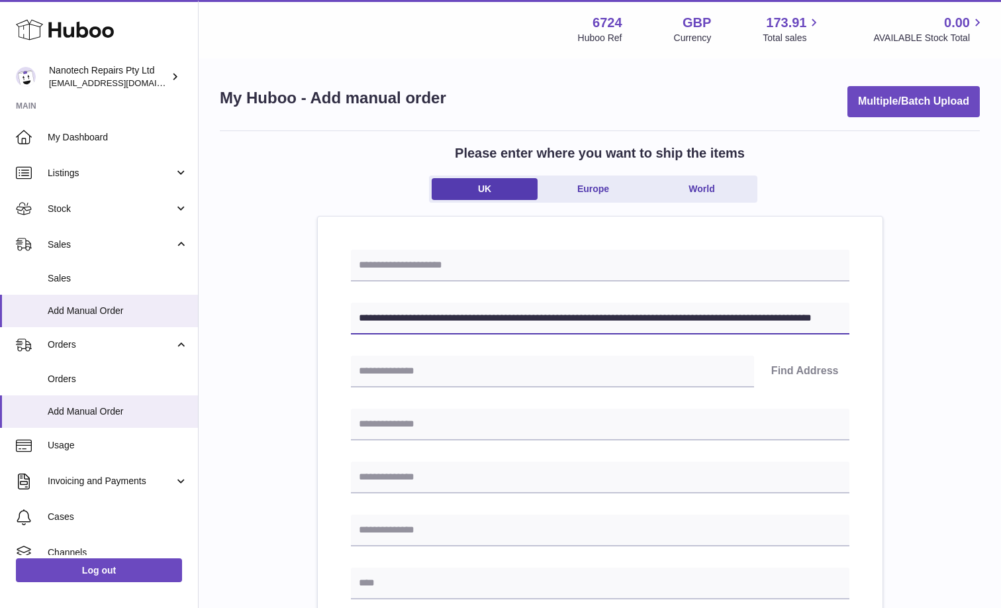
drag, startPoint x: 791, startPoint y: 317, endPoint x: 871, endPoint y: 315, distance: 80.1
type input "**********"
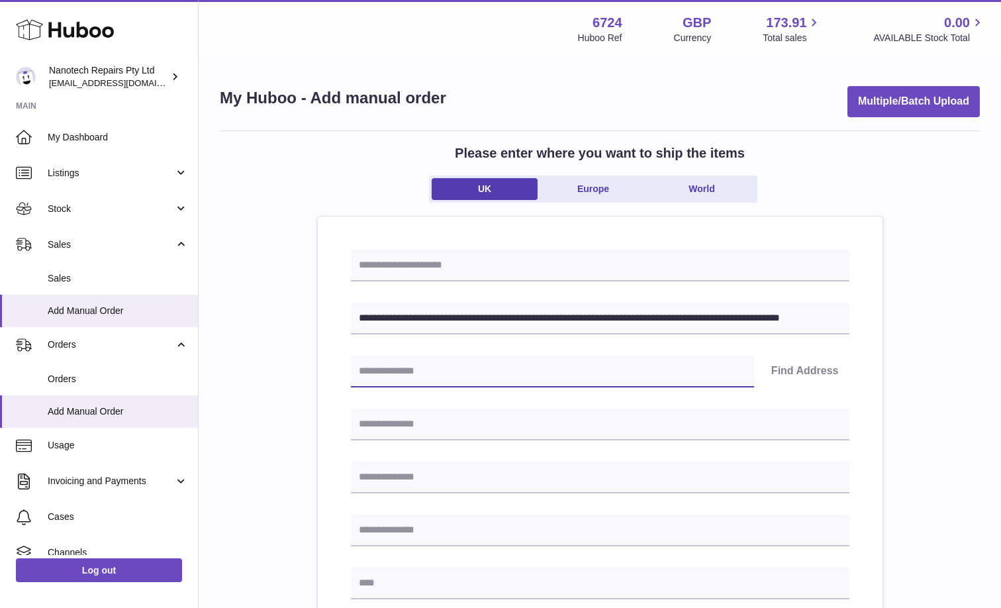
click at [441, 374] on input "text" at bounding box center [552, 371] width 403 height 32
paste input "********"
type input "********"
click at [784, 369] on button "Find Address" at bounding box center [805, 371] width 89 height 32
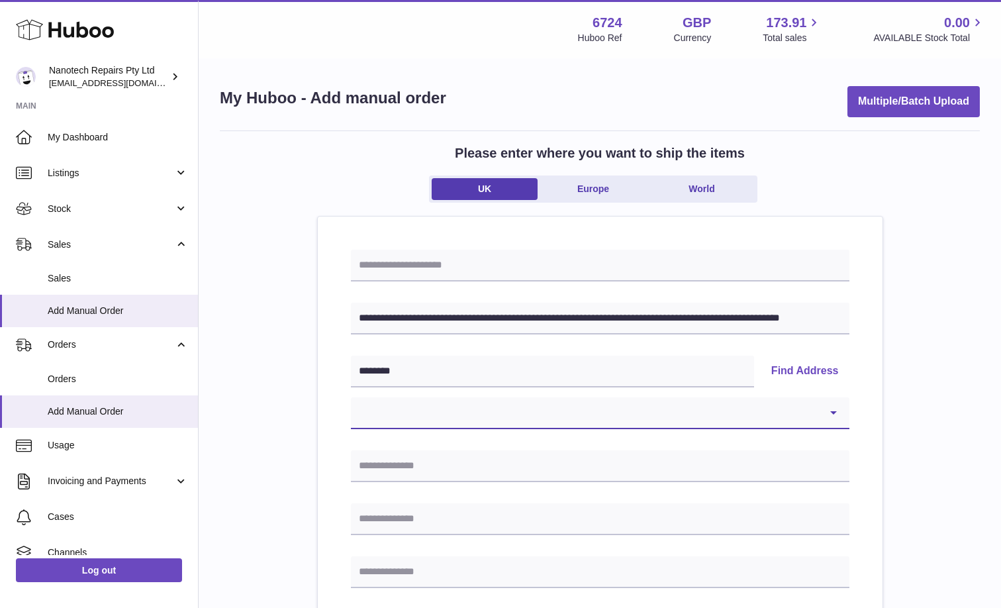
select select "**"
type input "**********"
type input "********"
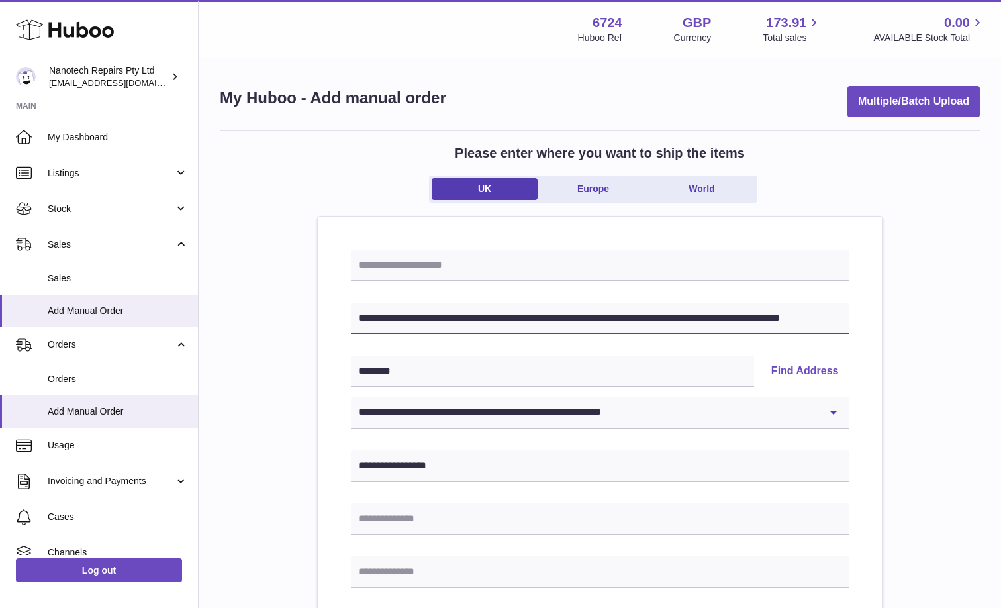
drag, startPoint x: 423, startPoint y: 317, endPoint x: 866, endPoint y: 334, distance: 443.8
type input "**********"
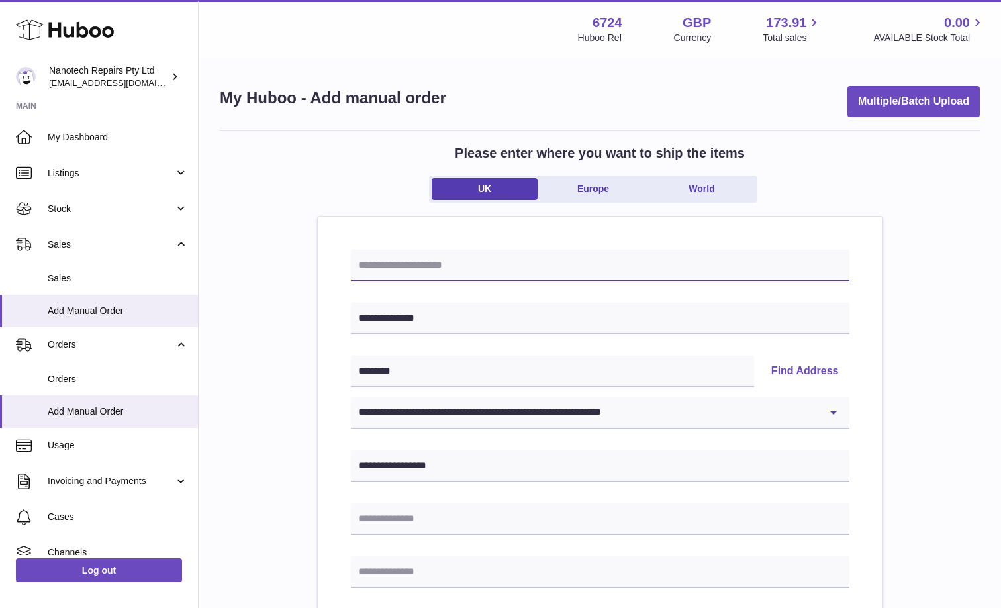
click at [379, 261] on input "text" at bounding box center [600, 266] width 498 height 32
type input "**********"
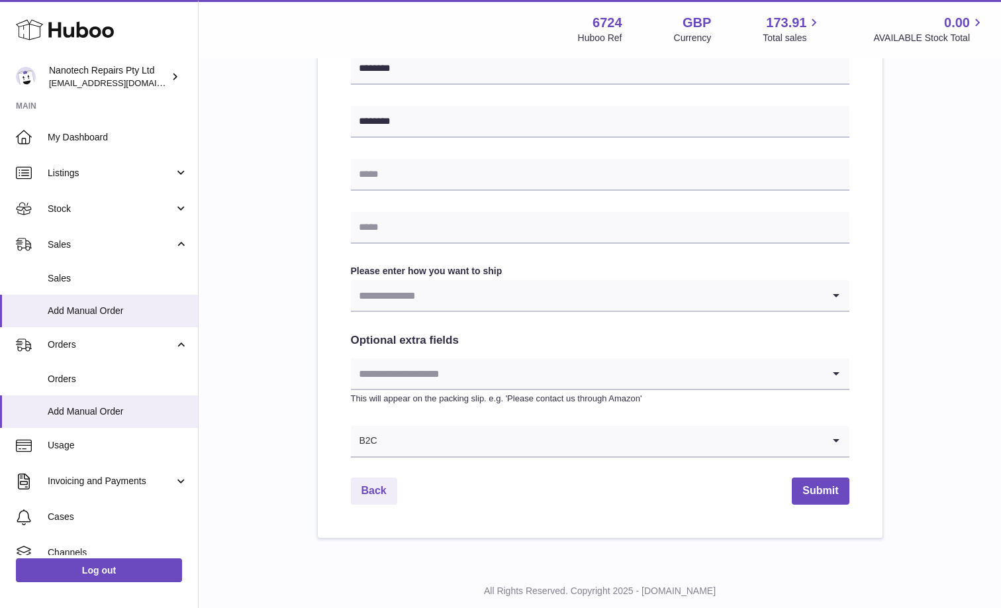
scroll to position [586, 0]
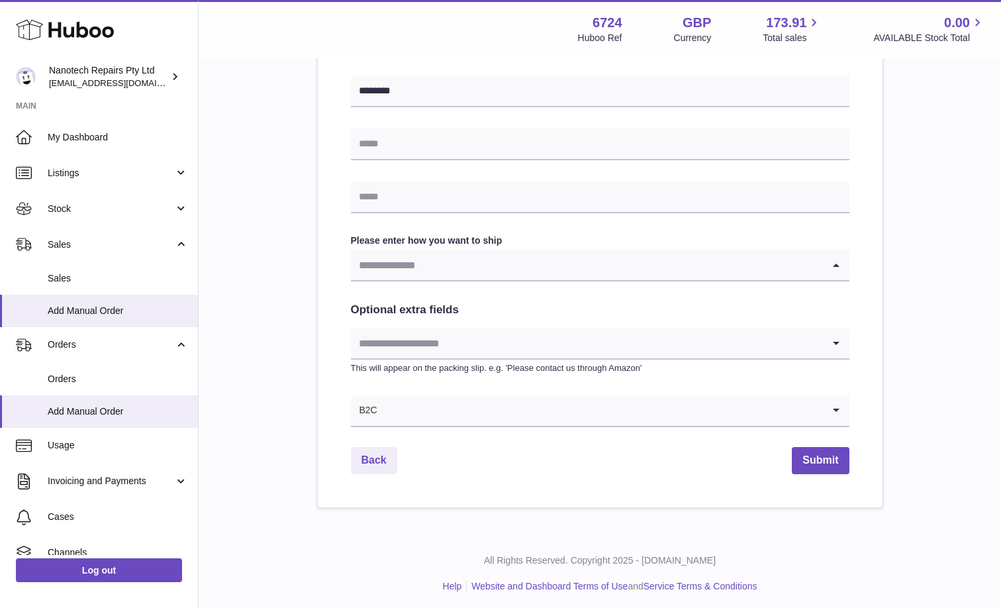
click at [409, 268] on input "Search for option" at bounding box center [587, 265] width 472 height 30
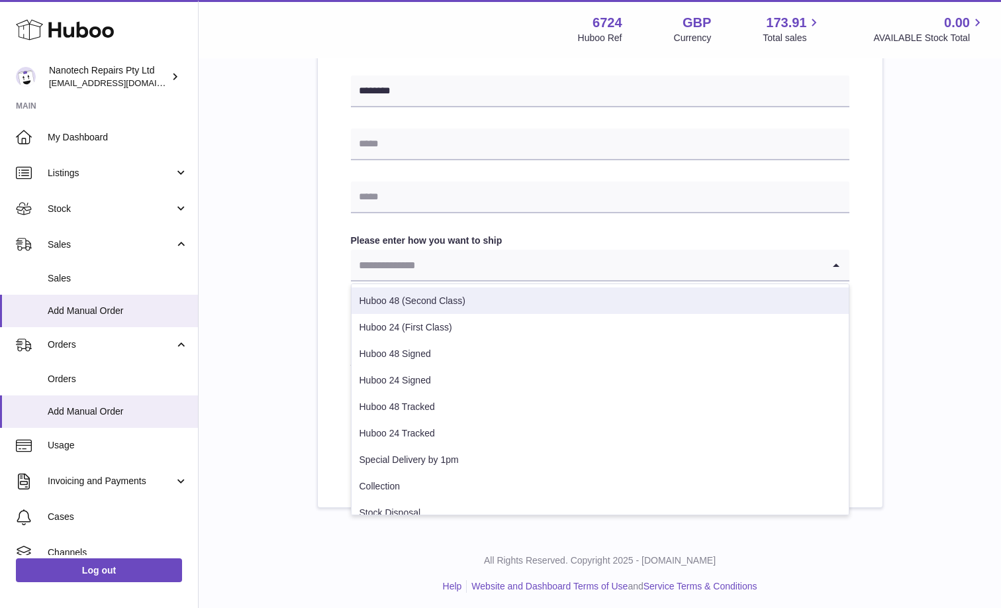
click at [406, 299] on li "Huboo 48 (Second Class)" at bounding box center [599, 300] width 497 height 26
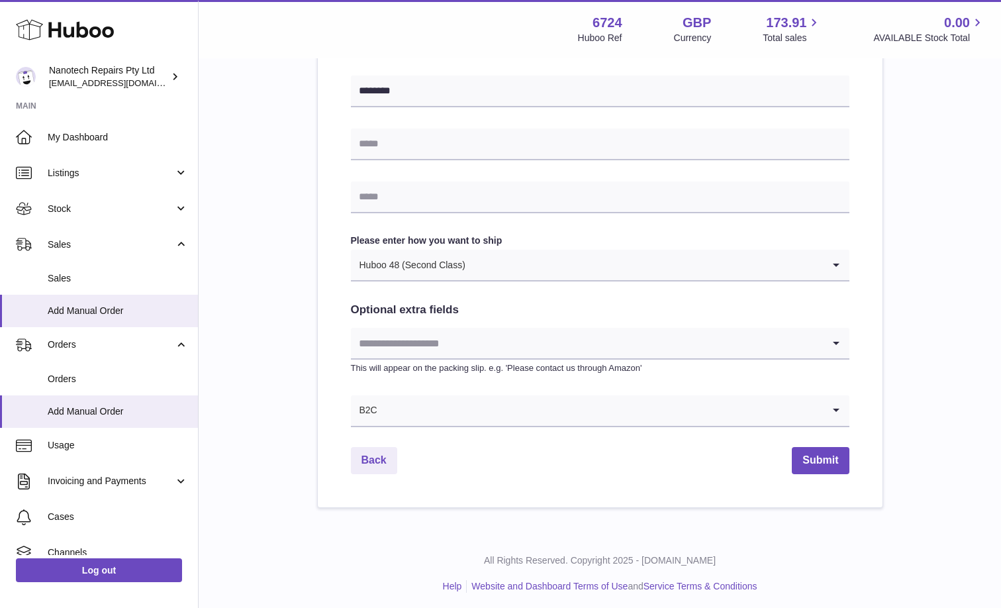
click at [436, 344] on input "Search for option" at bounding box center [587, 343] width 472 height 30
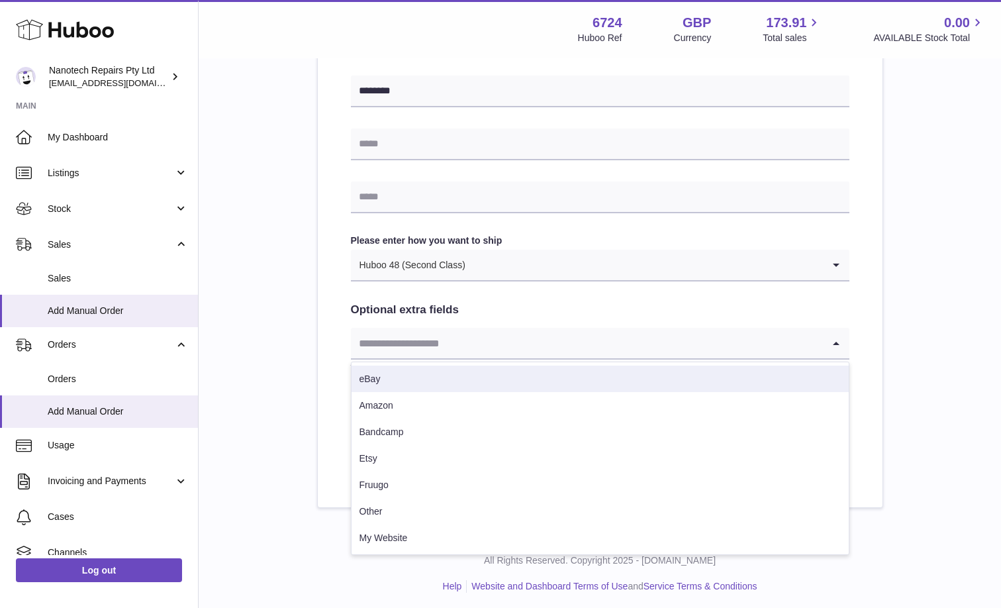
click at [422, 379] on li "eBay" at bounding box center [599, 378] width 497 height 26
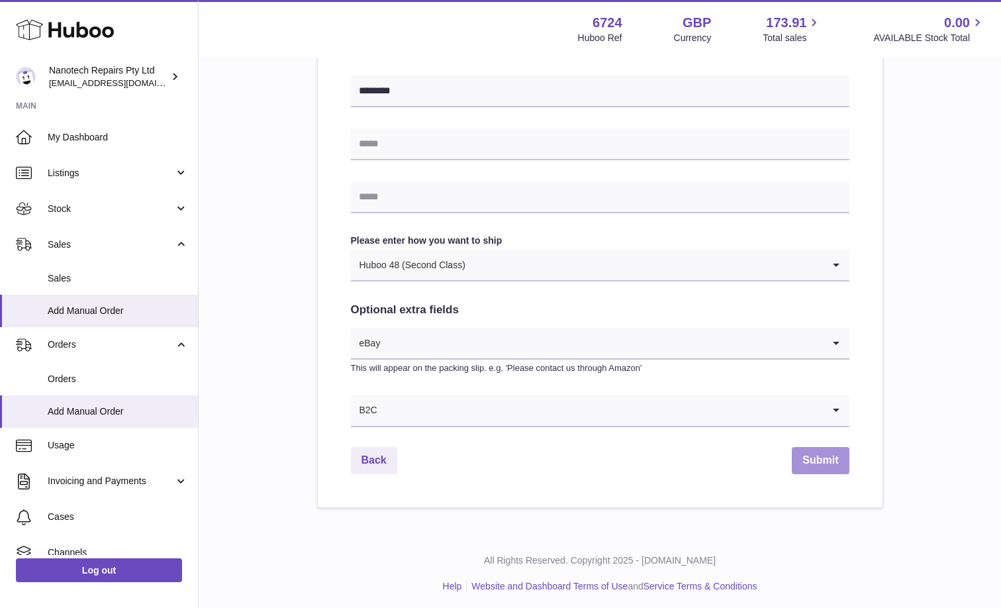
click at [814, 456] on button "Submit" at bounding box center [820, 460] width 57 height 27
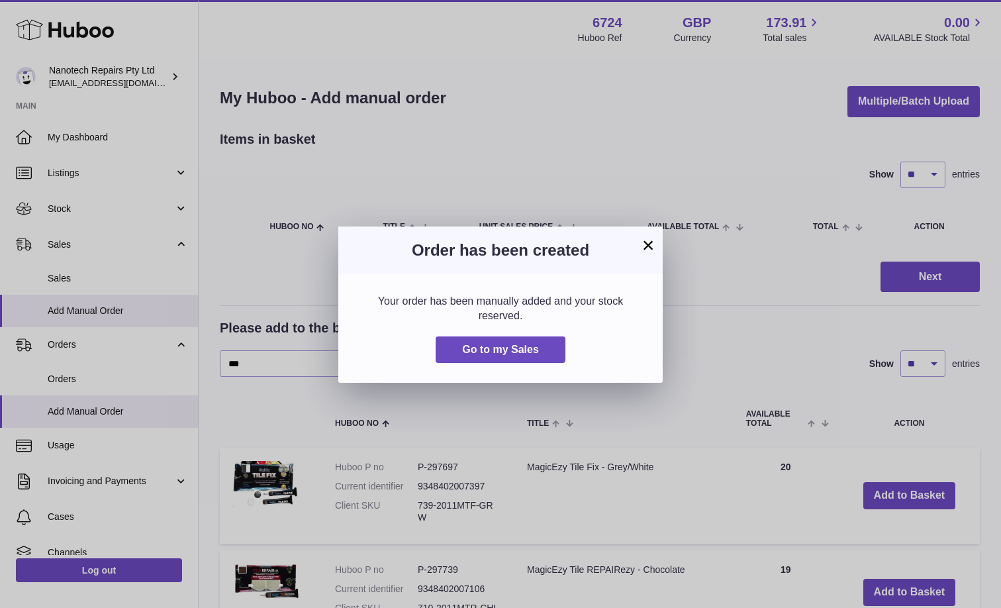
click at [651, 244] on button "×" at bounding box center [648, 245] width 16 height 16
